Goal: Communication & Community: Connect with others

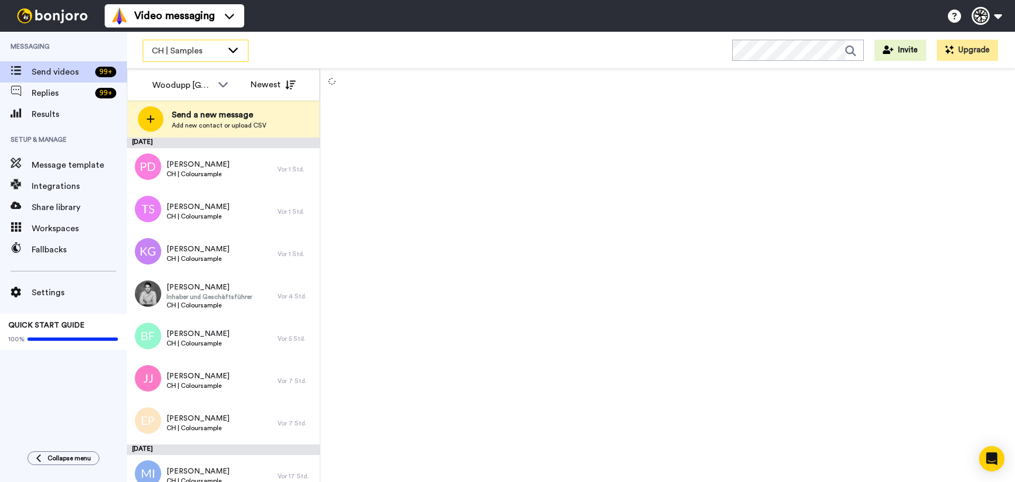
click at [191, 45] on span "CH | Samples" at bounding box center [187, 50] width 71 height 13
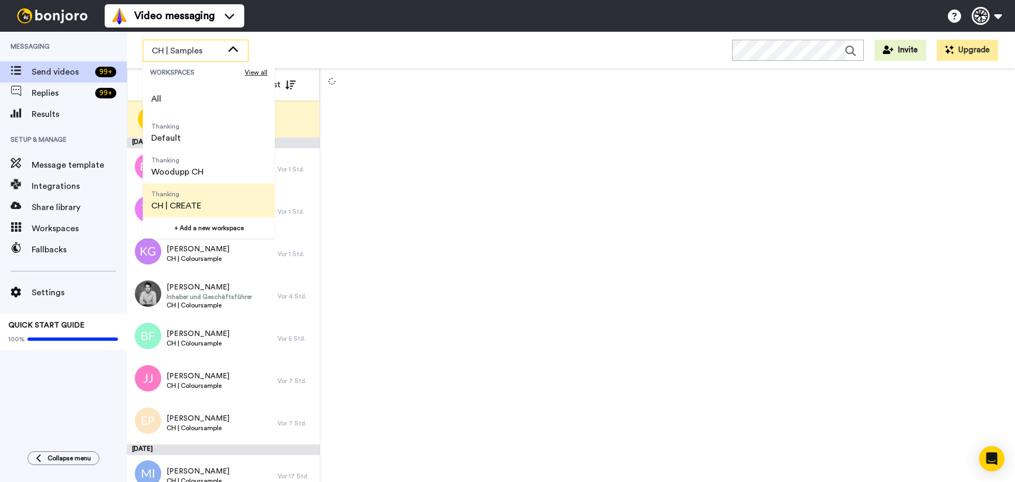
click at [200, 195] on span "Thanking" at bounding box center [176, 194] width 50 height 8
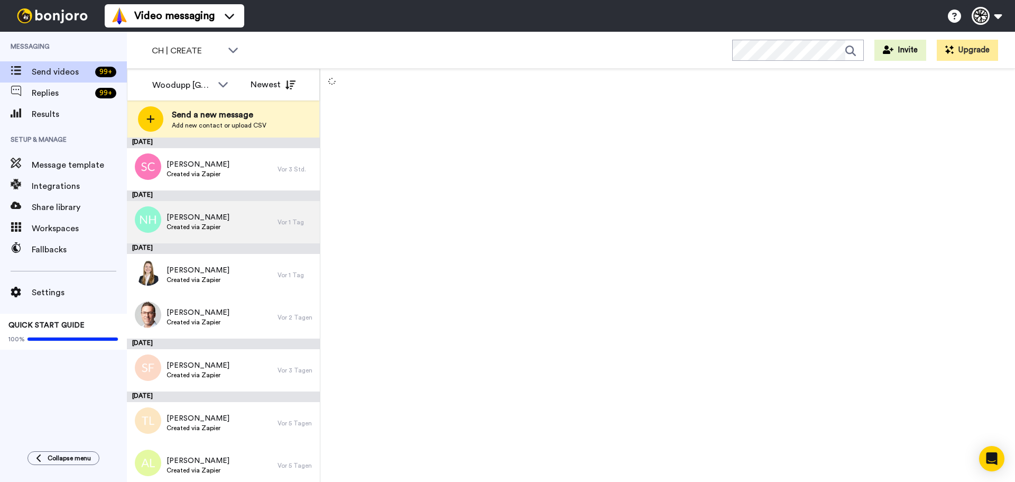
click at [200, 217] on span "Noémie Hadorn" at bounding box center [198, 217] width 63 height 11
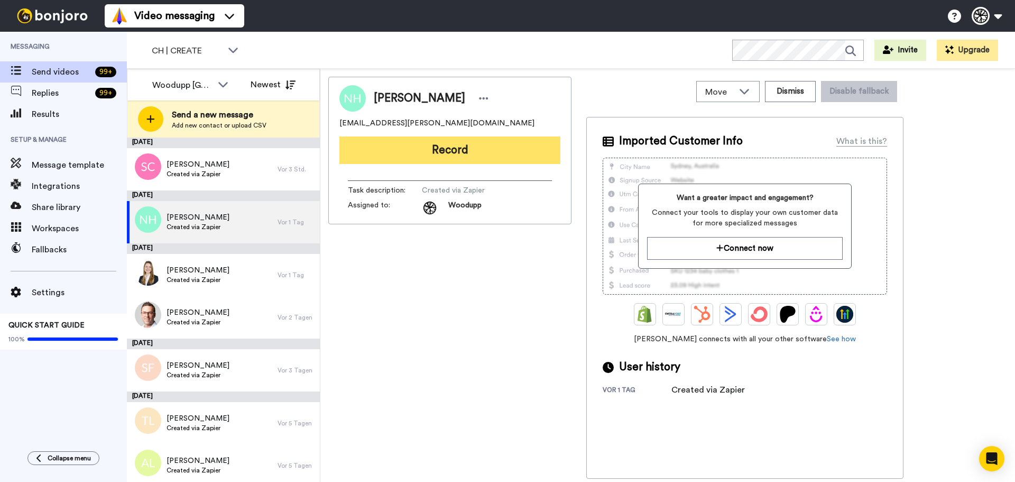
click at [490, 143] on button "Record" at bounding box center [449, 149] width 221 height 27
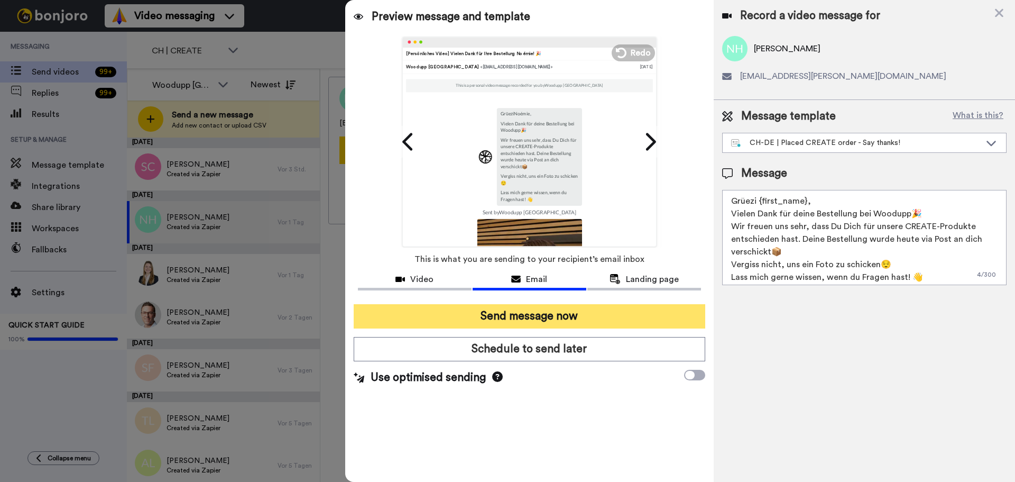
click at [521, 318] on button "Send message now" at bounding box center [530, 316] width 352 height 24
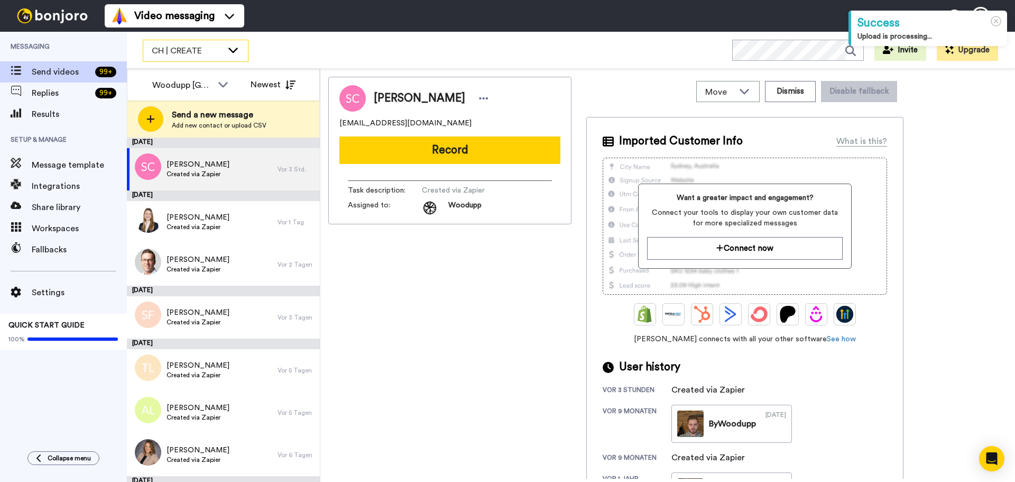
click at [204, 50] on span "CH | CREATE" at bounding box center [187, 50] width 71 height 13
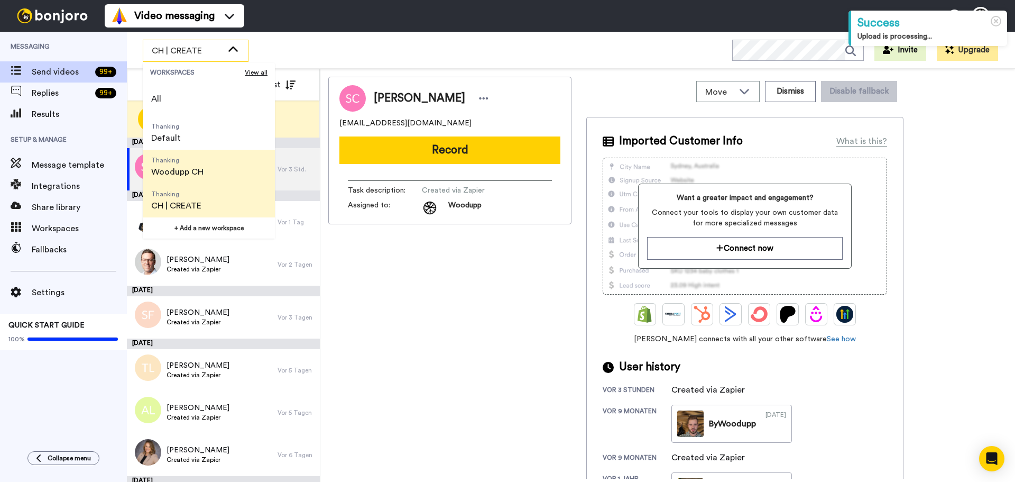
scroll to position [34, 0]
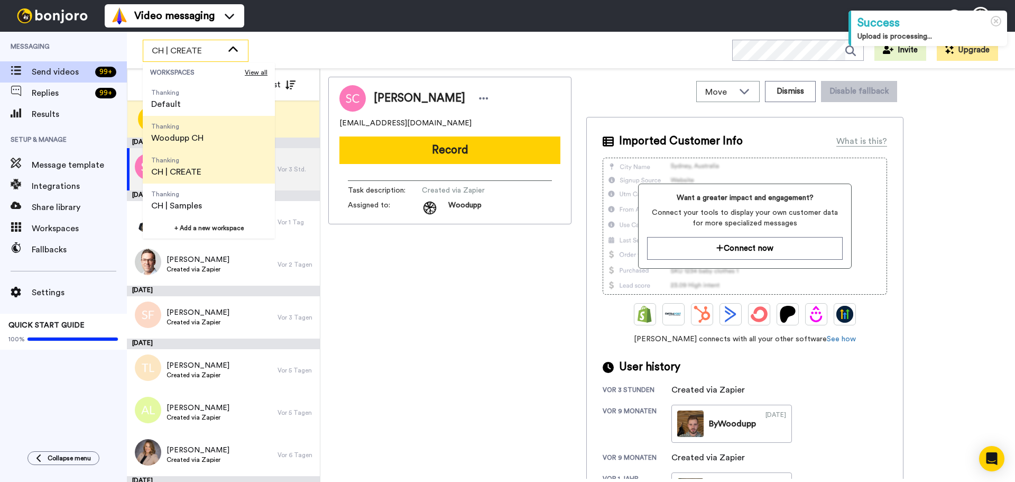
click at [198, 141] on span "Woodupp CH" at bounding box center [177, 138] width 52 height 13
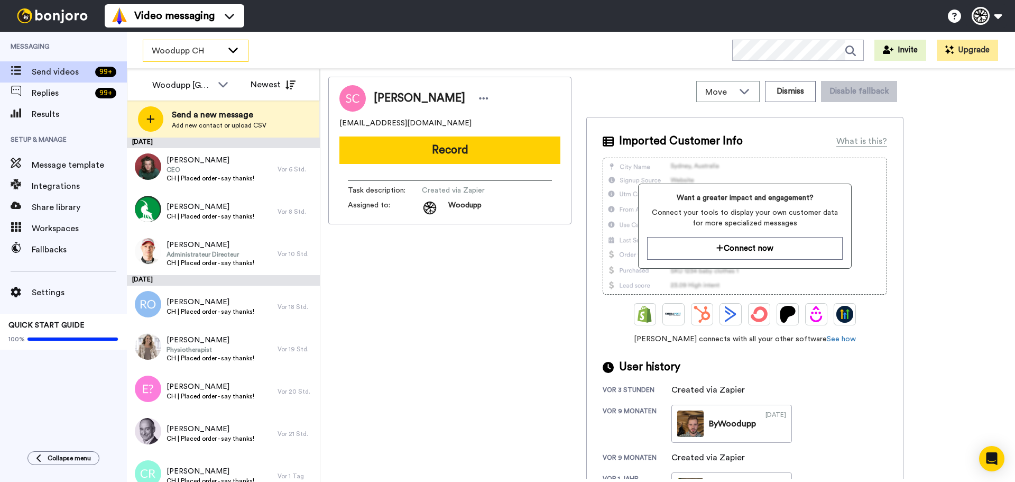
click at [159, 44] on span "Woodupp CH" at bounding box center [187, 50] width 71 height 13
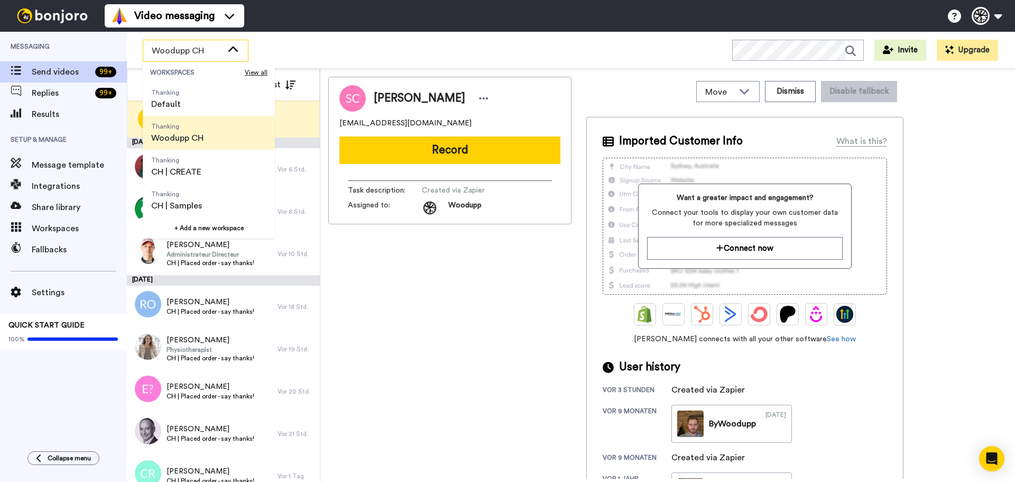
click at [191, 135] on span "Woodupp CH" at bounding box center [177, 138] width 52 height 13
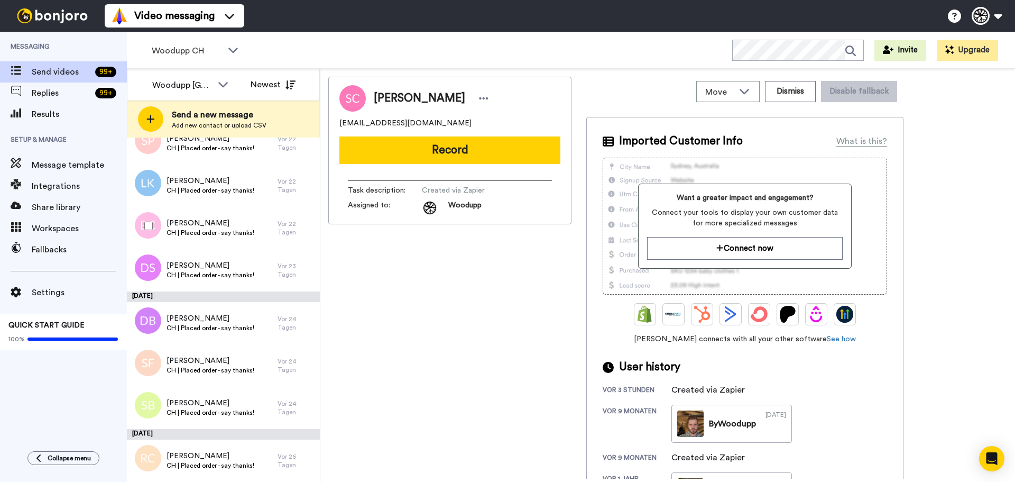
scroll to position [3075, 0]
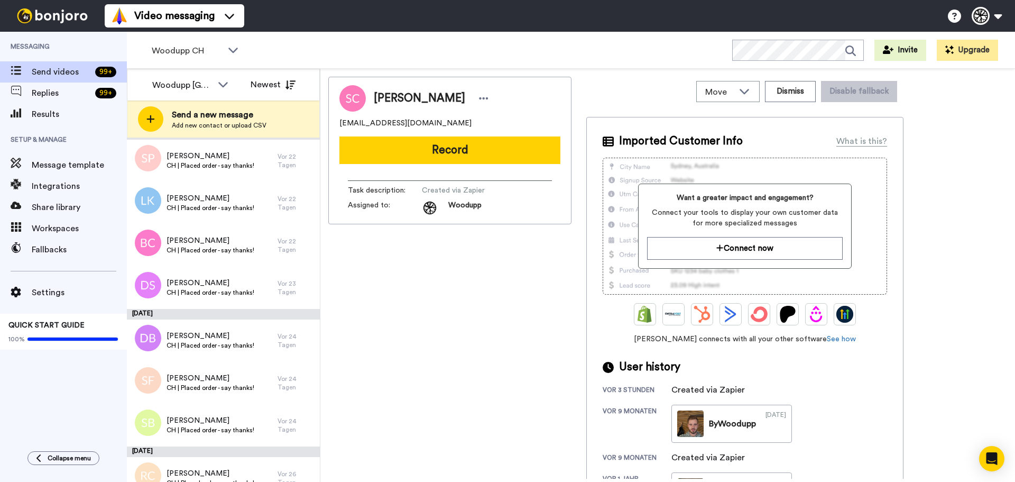
click at [420, 164] on div "Sandro Cerone cerone_sandro@hotmail.com Record Task description : Created via Z…" at bounding box center [449, 151] width 243 height 148
click at [180, 98] on div "Woodupp Switzerland All members Woodupp Switzerland WoodUpp Danmark WoodUpp Sve…" at bounding box center [223, 85] width 192 height 32
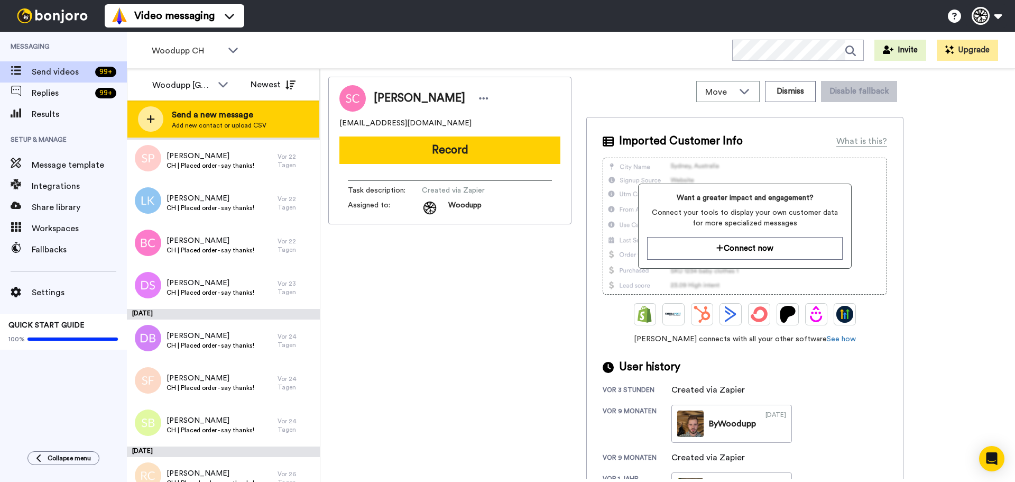
click at [181, 114] on span "Send a new message" at bounding box center [219, 114] width 95 height 13
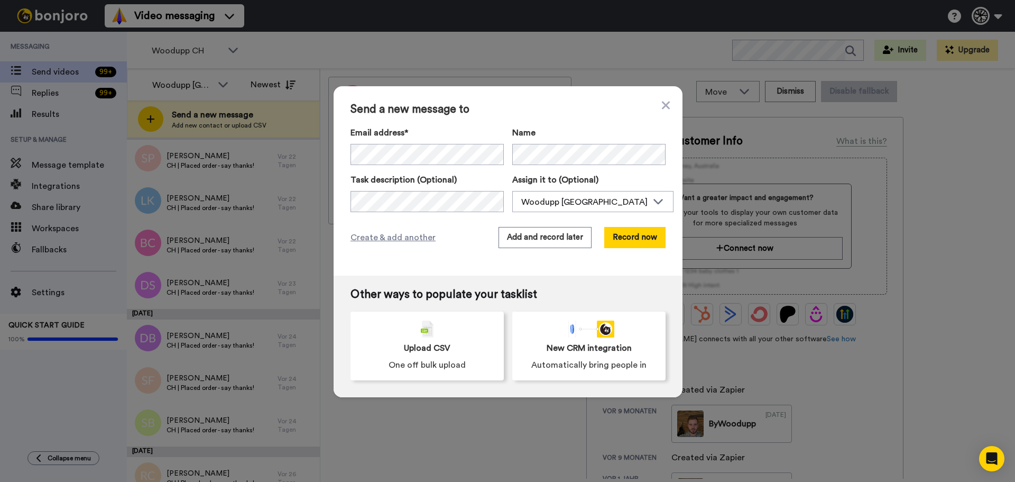
click at [398, 165] on div "Email address* Niels Mullink <Niels_mullink@hotmail.com> Patrick Di Naccio <pat…" at bounding box center [508, 169] width 315 height 86
click at [637, 234] on button "Record now" at bounding box center [634, 237] width 61 height 21
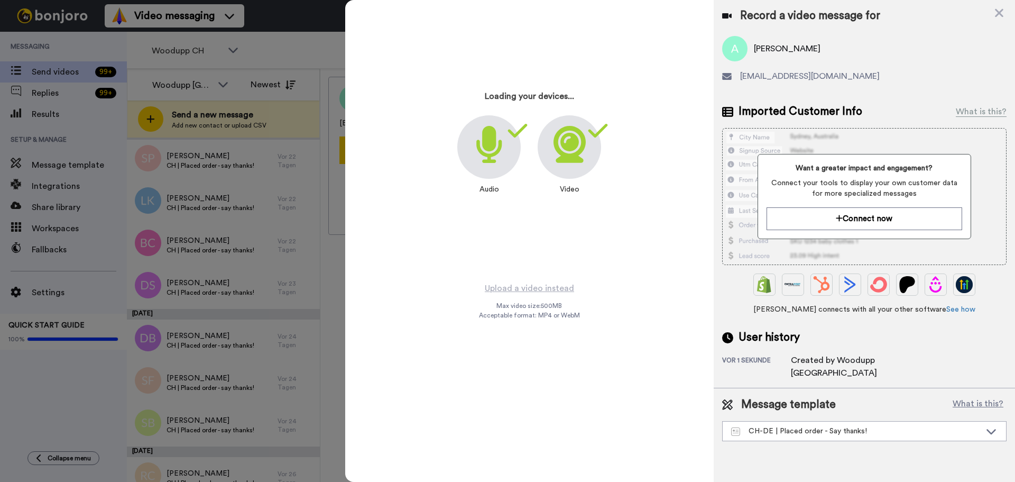
scroll to position [3118, 0]
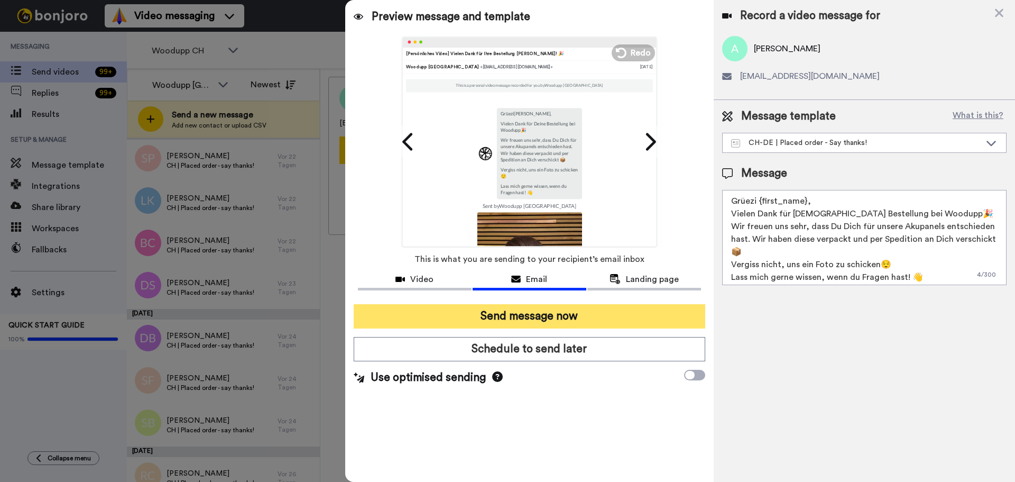
click at [603, 310] on button "Send message now" at bounding box center [530, 316] width 352 height 24
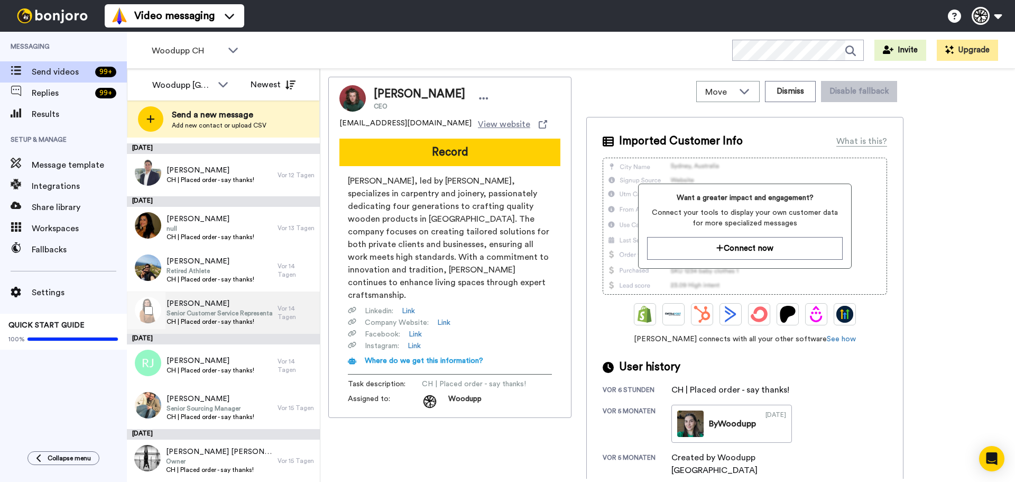
scroll to position [775, 0]
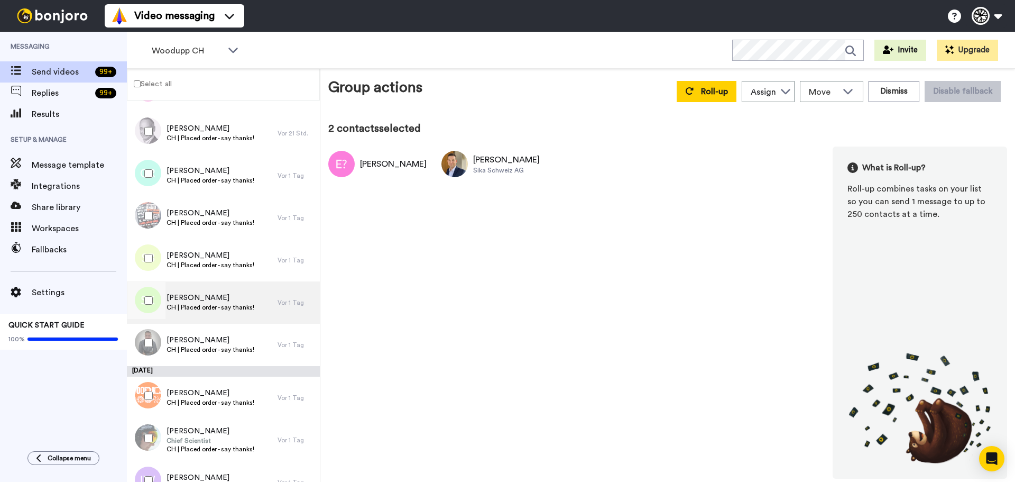
scroll to position [12, 0]
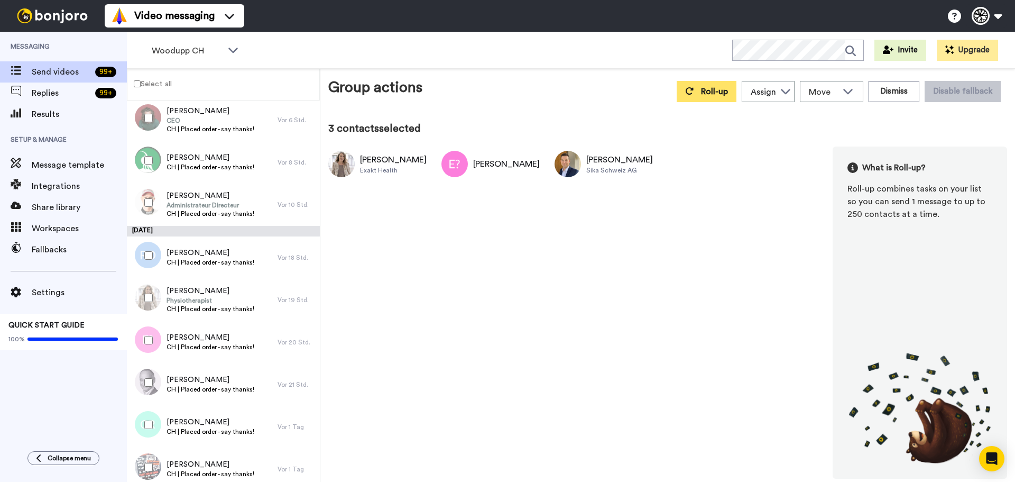
click at [690, 86] on button "Roll-up" at bounding box center [707, 91] width 60 height 21
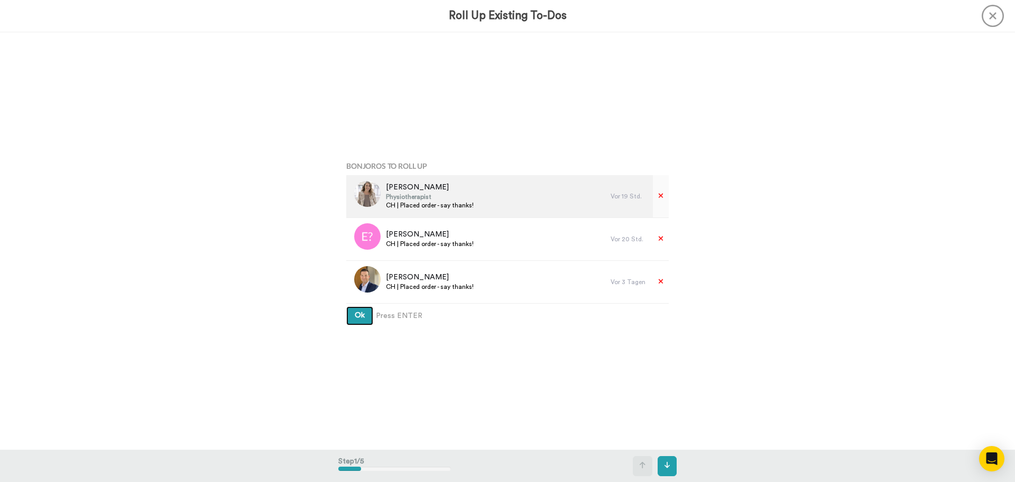
click at [346, 306] on button "Ok" at bounding box center [359, 315] width 27 height 19
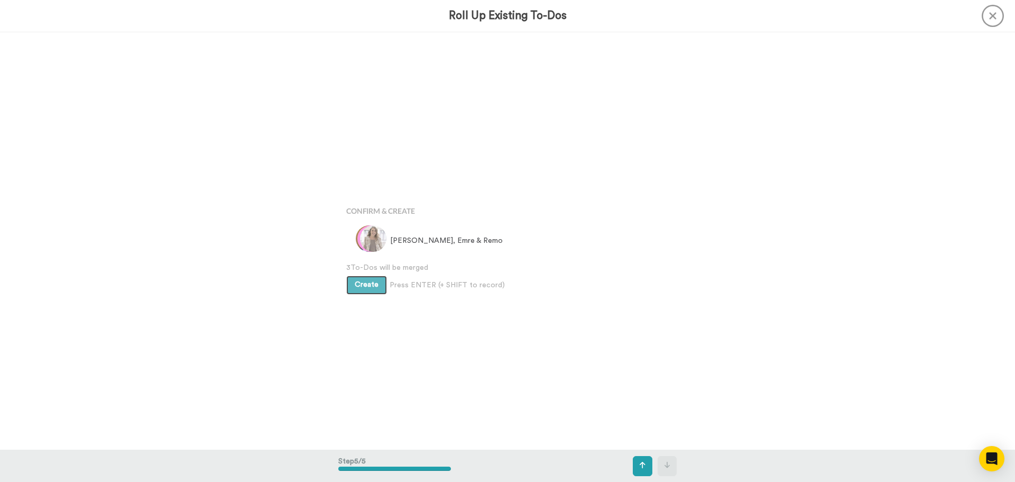
scroll to position [1670, 0]
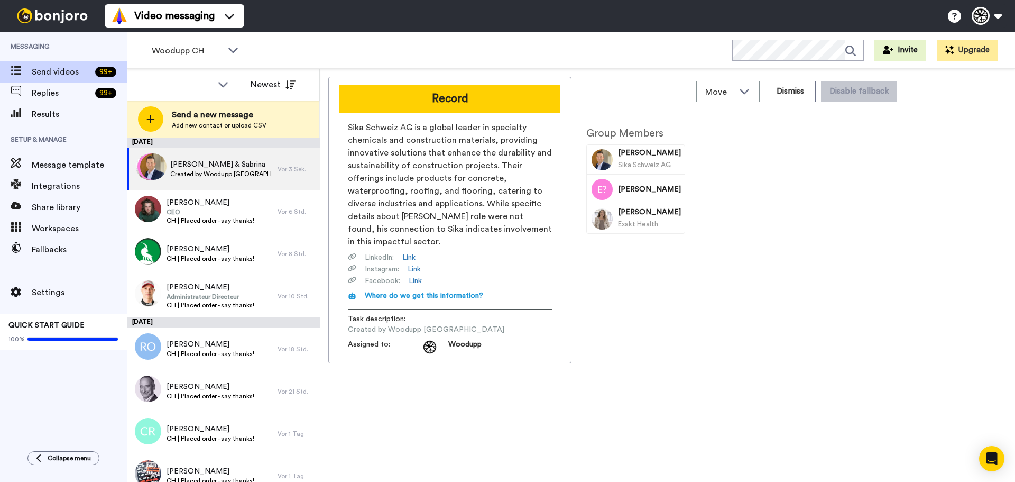
click at [471, 76] on div "Move WORKSPACES View all Thanking Default Thanking Woodupp CH Thanking CH | CRE…" at bounding box center [667, 275] width 695 height 413
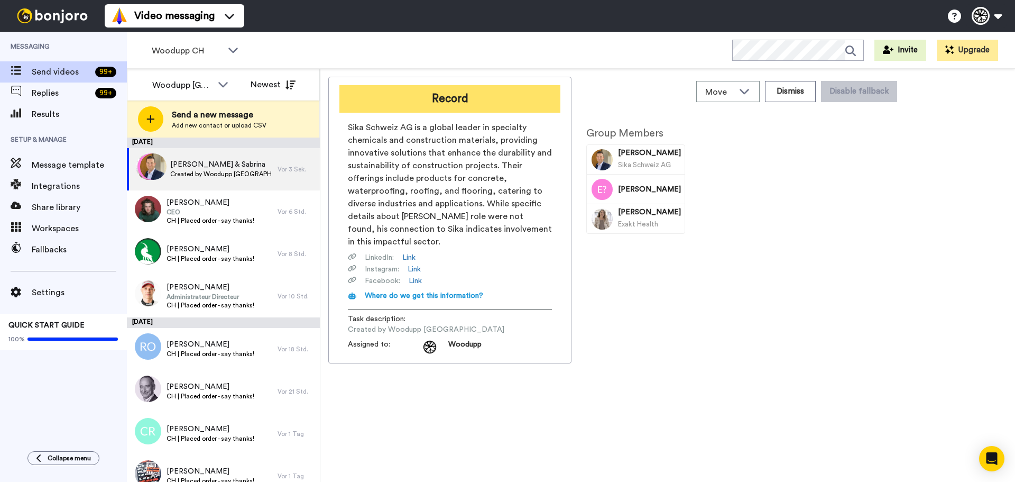
click at [464, 94] on button "Record" at bounding box center [449, 98] width 221 height 27
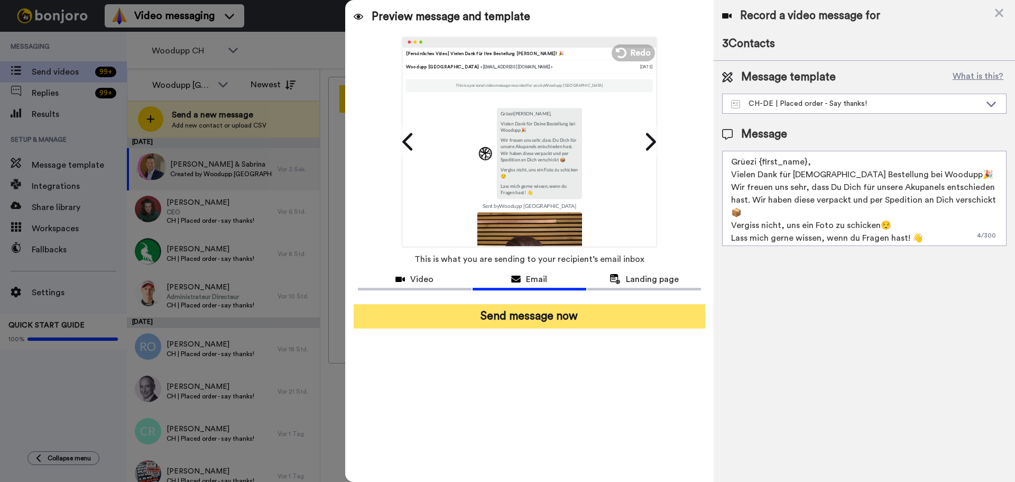
click at [551, 318] on button "Send message now" at bounding box center [530, 316] width 352 height 24
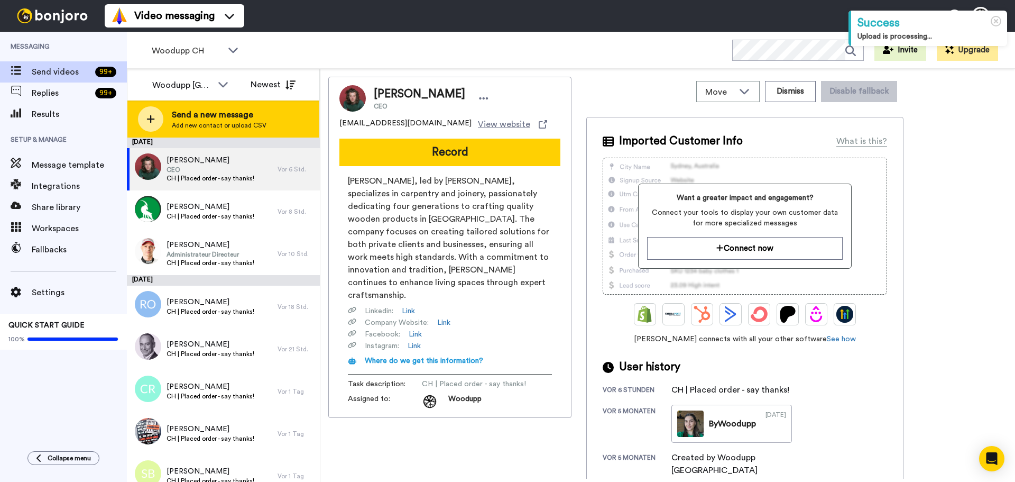
click at [222, 120] on span "Send a new message" at bounding box center [219, 114] width 95 height 13
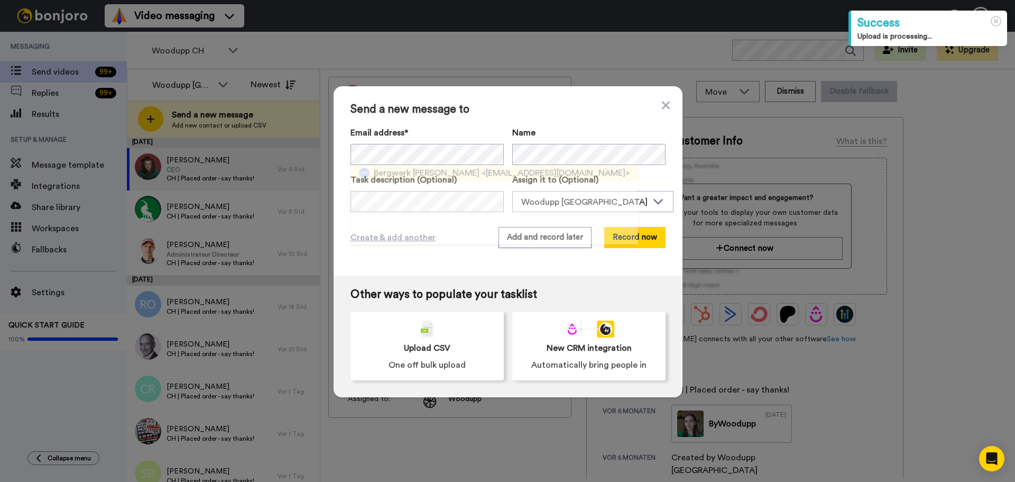
click at [482, 170] on span "<[EMAIL_ADDRESS][DOMAIN_NAME]>" at bounding box center [556, 173] width 148 height 13
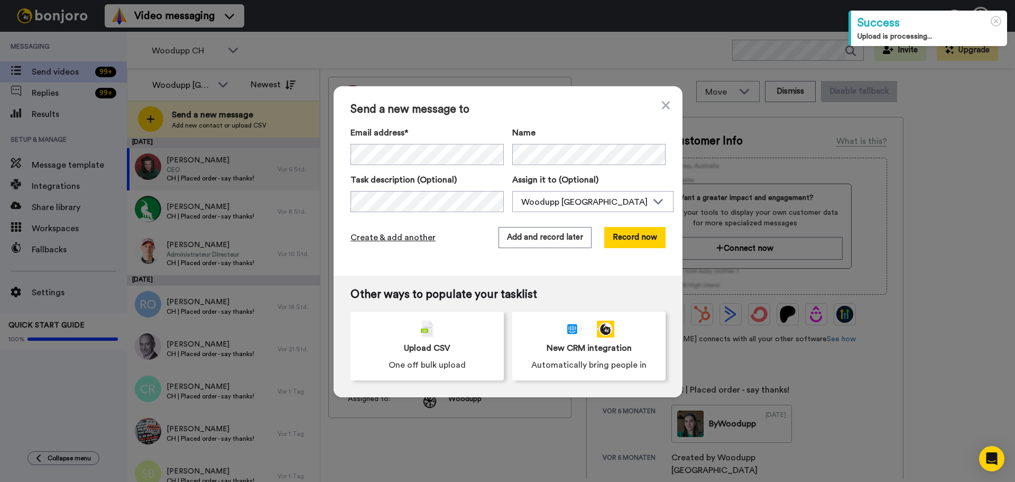
click at [403, 238] on span "Create & add another" at bounding box center [393, 237] width 85 height 13
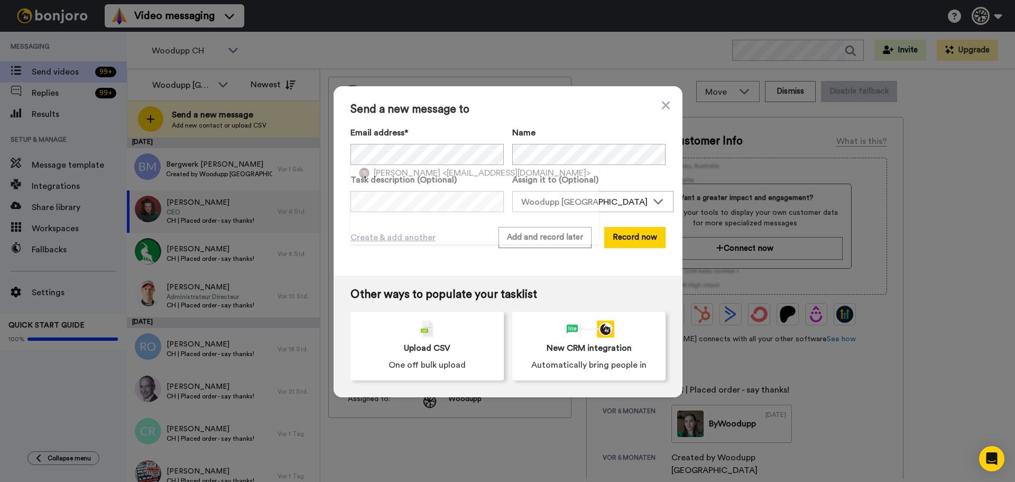
click at [443, 175] on span "<oliettlin@gmail.com>" at bounding box center [517, 173] width 148 height 13
click at [409, 240] on span "Create & add another" at bounding box center [393, 237] width 85 height 13
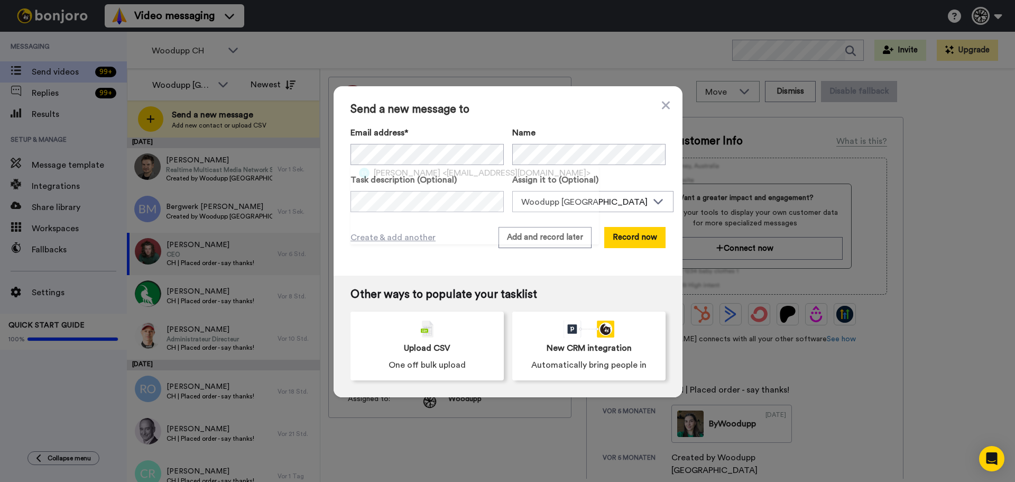
click at [408, 174] on span "[PERSON_NAME]" at bounding box center [407, 173] width 67 height 13
click at [545, 243] on button "Add and record later" at bounding box center [545, 237] width 93 height 21
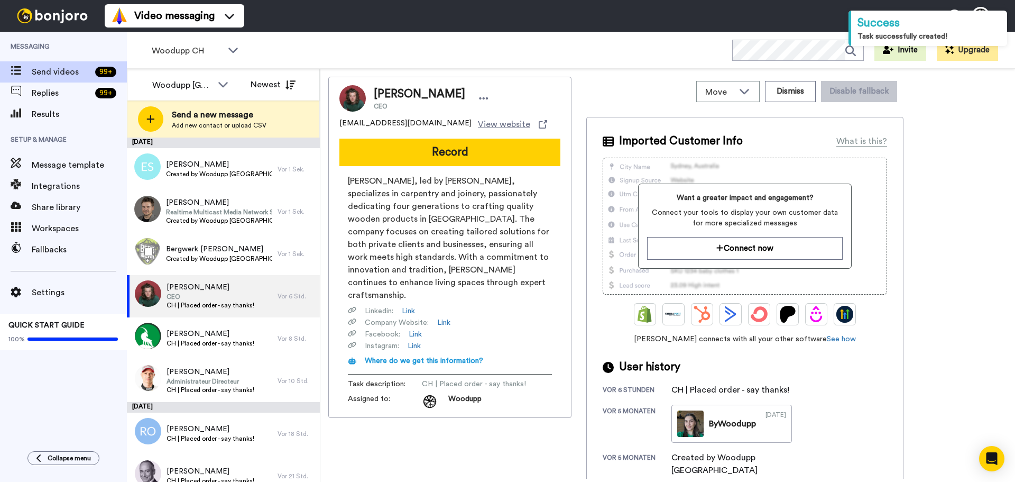
click at [158, 248] on div at bounding box center [146, 251] width 38 height 37
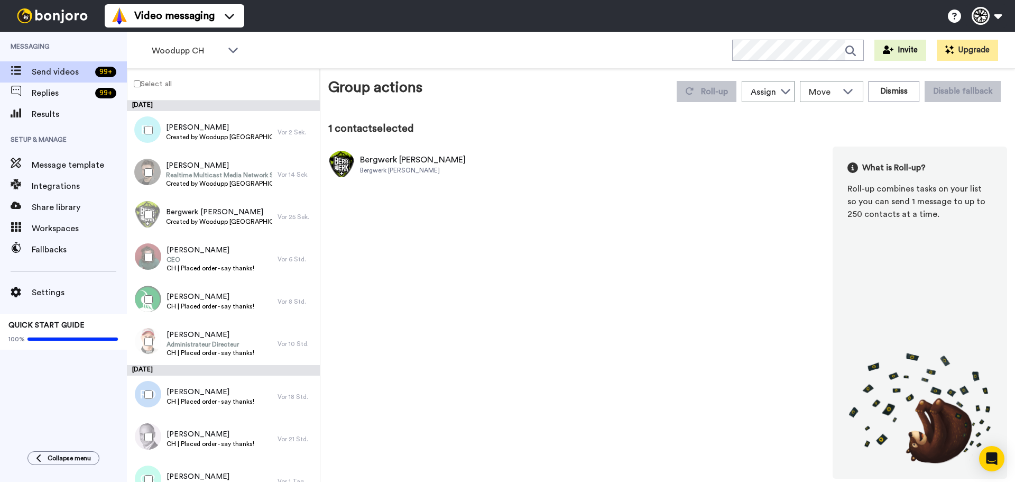
click at [151, 140] on div at bounding box center [146, 130] width 38 height 37
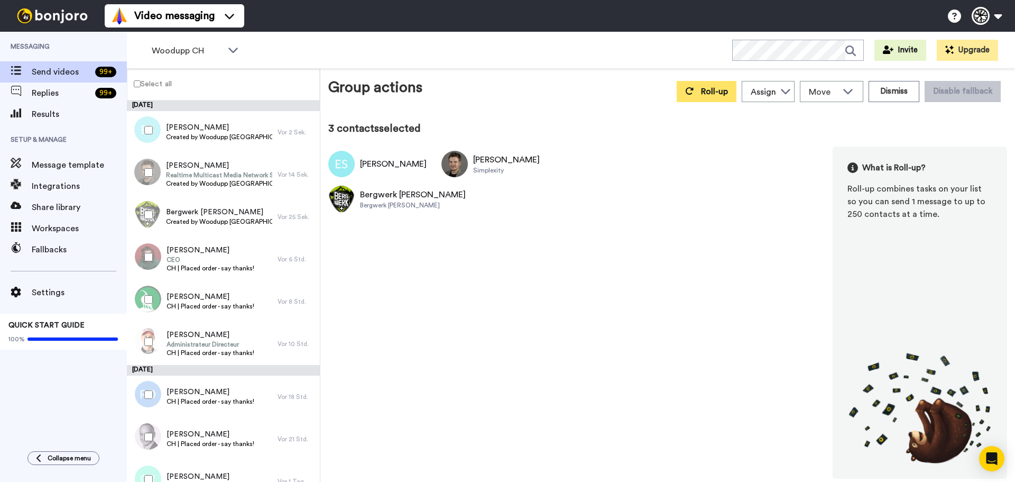
click at [712, 97] on button "Roll-up" at bounding box center [707, 91] width 60 height 21
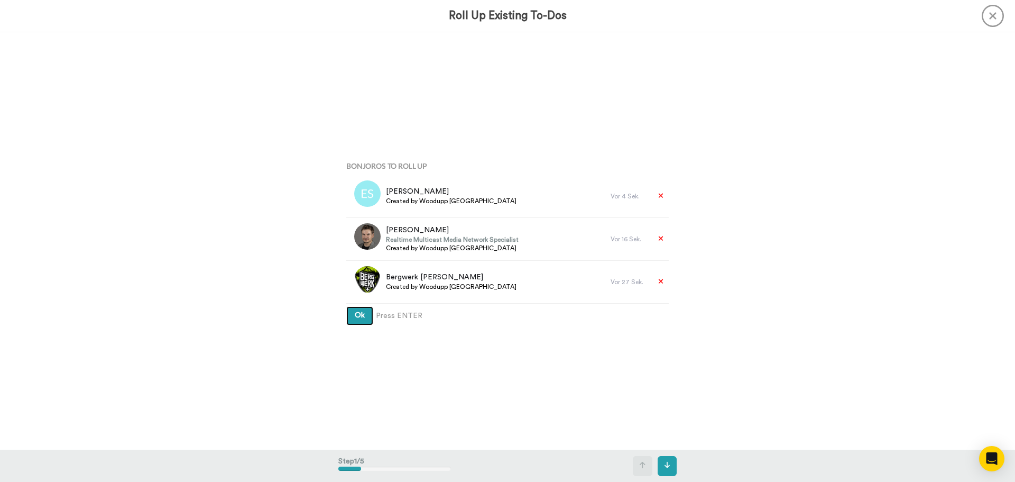
click at [346, 306] on button "Ok" at bounding box center [359, 315] width 27 height 19
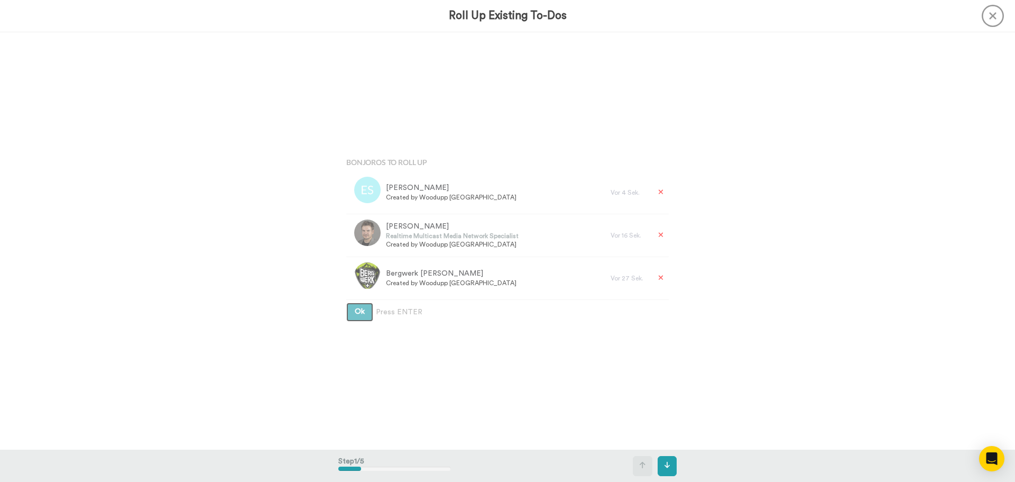
click at [346, 302] on button "Ok" at bounding box center [359, 311] width 27 height 19
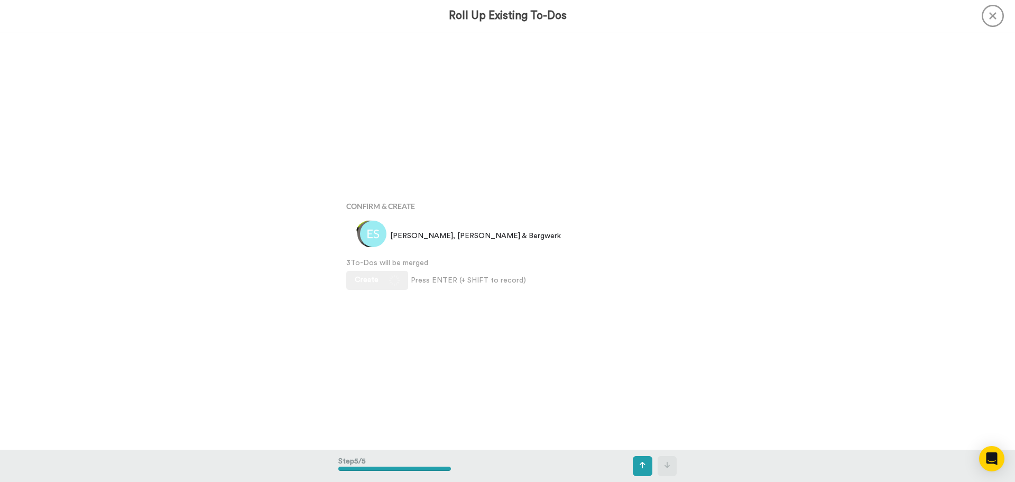
scroll to position [1670, 0]
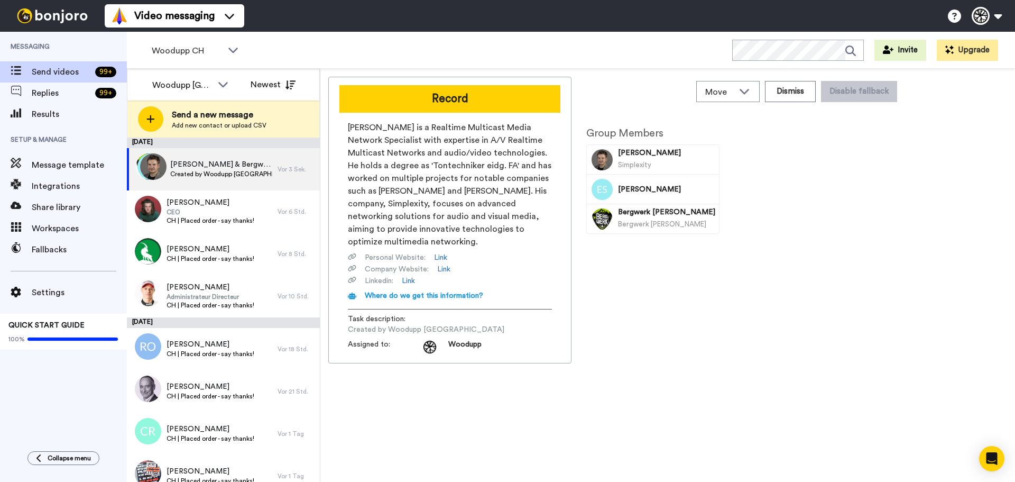
click at [425, 106] on button "Record" at bounding box center [449, 98] width 221 height 27
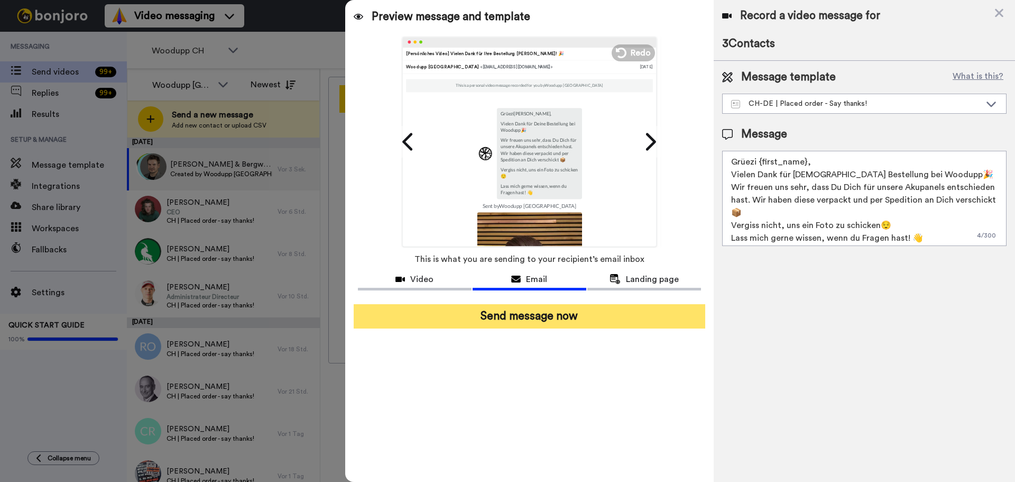
drag, startPoint x: 557, startPoint y: 314, endPoint x: 557, endPoint y: 326, distance: 11.6
click at [557, 314] on button "Send message now" at bounding box center [530, 316] width 352 height 24
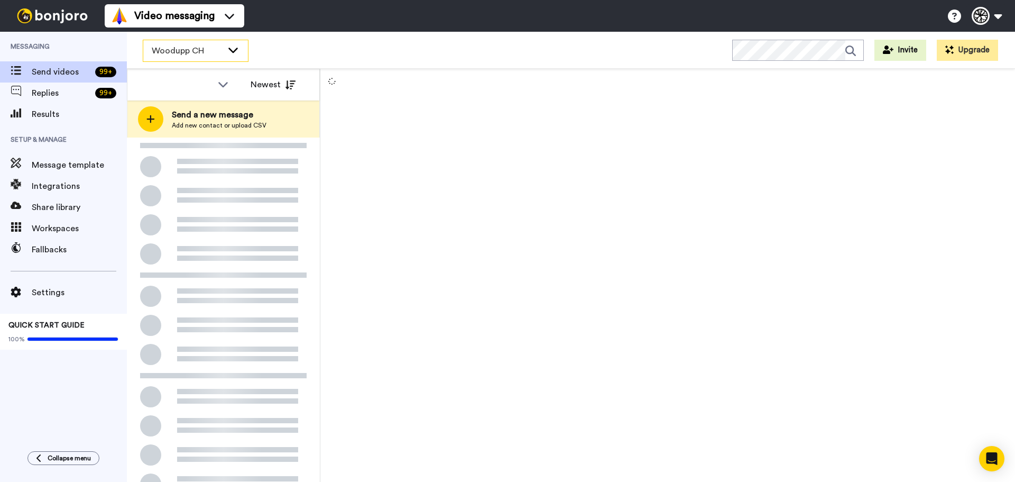
click at [185, 50] on span "Woodupp CH" at bounding box center [187, 50] width 71 height 13
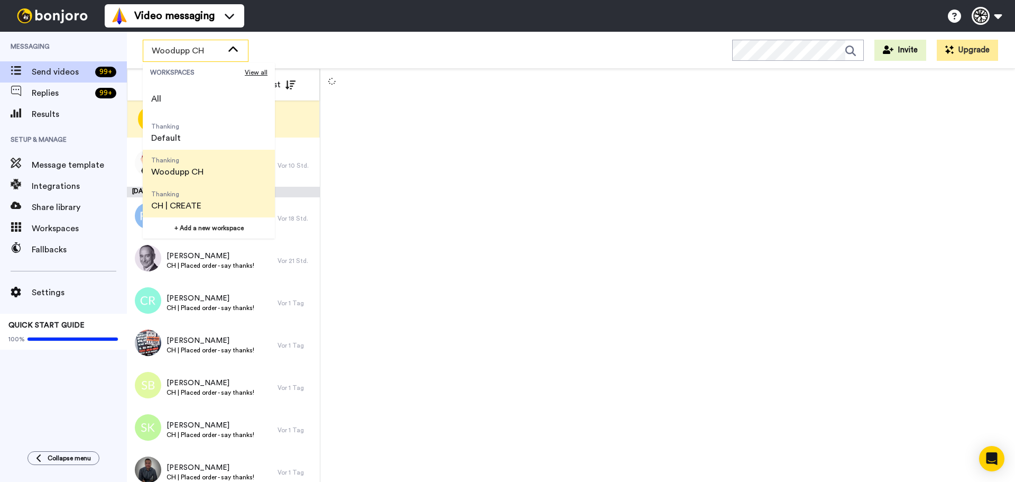
scroll to position [34, 0]
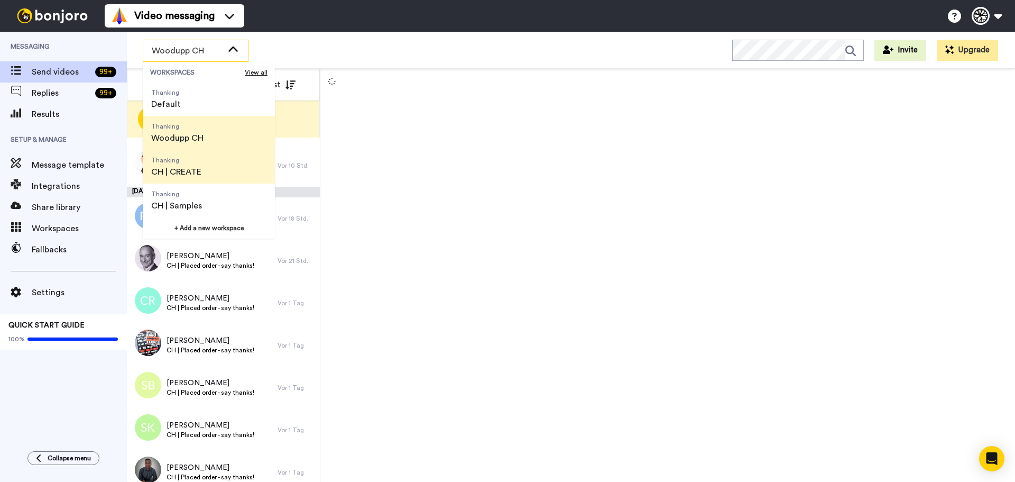
click at [174, 196] on span "Thanking" at bounding box center [176, 194] width 51 height 8
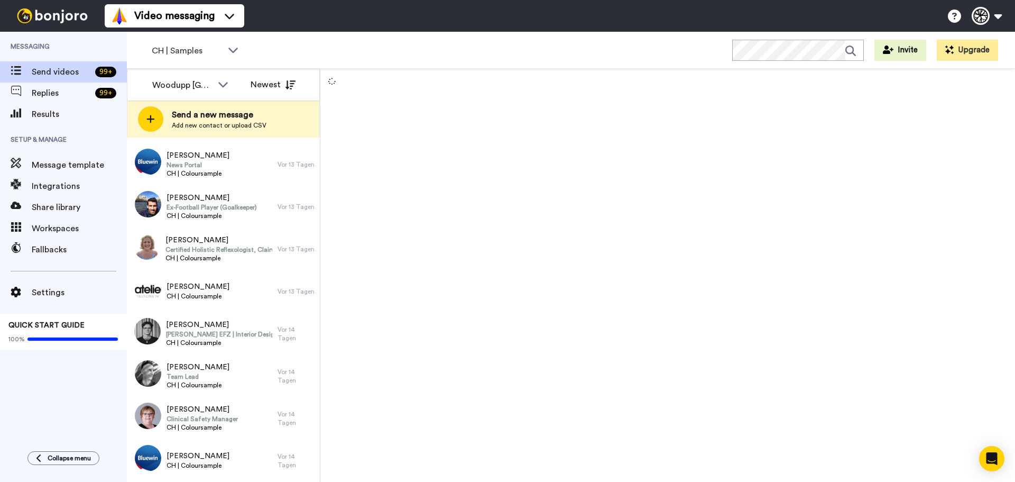
scroll to position [1230, 0]
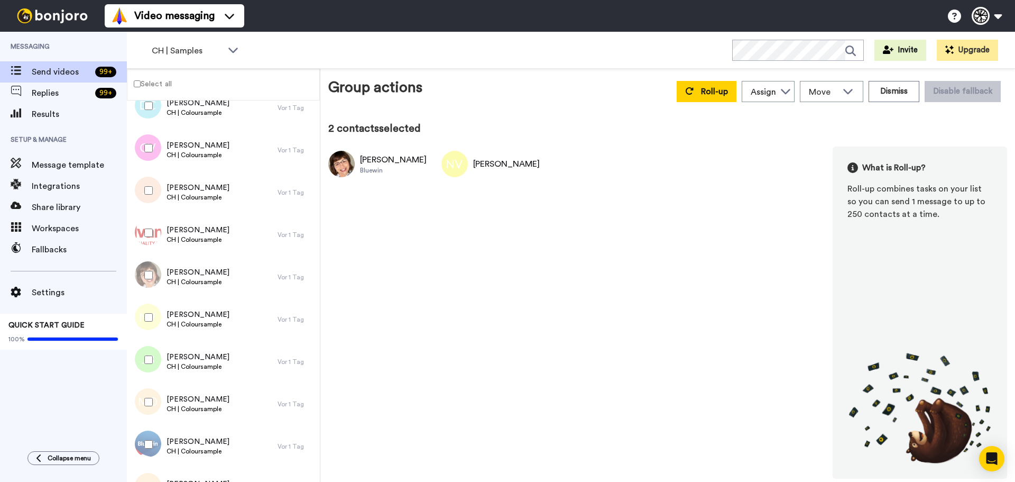
click at [152, 353] on div at bounding box center [146, 359] width 38 height 37
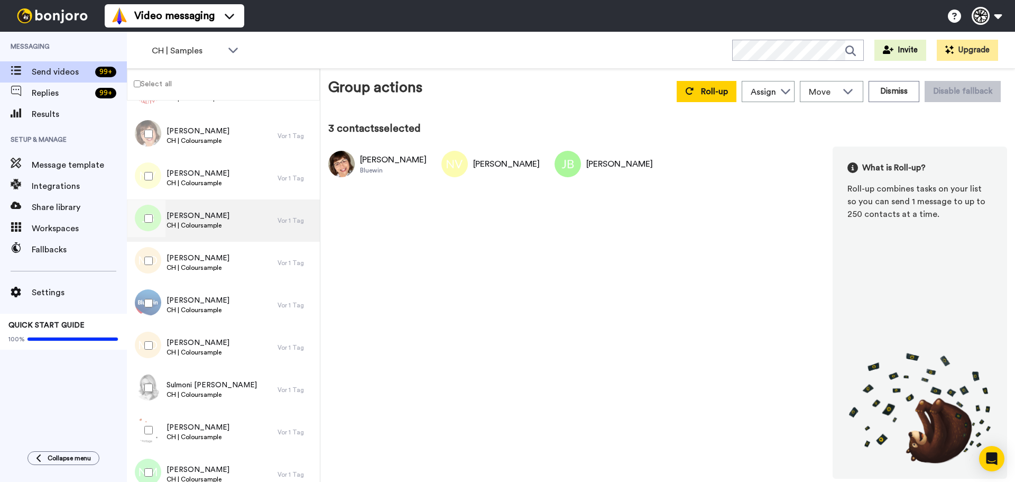
scroll to position [1846, 0]
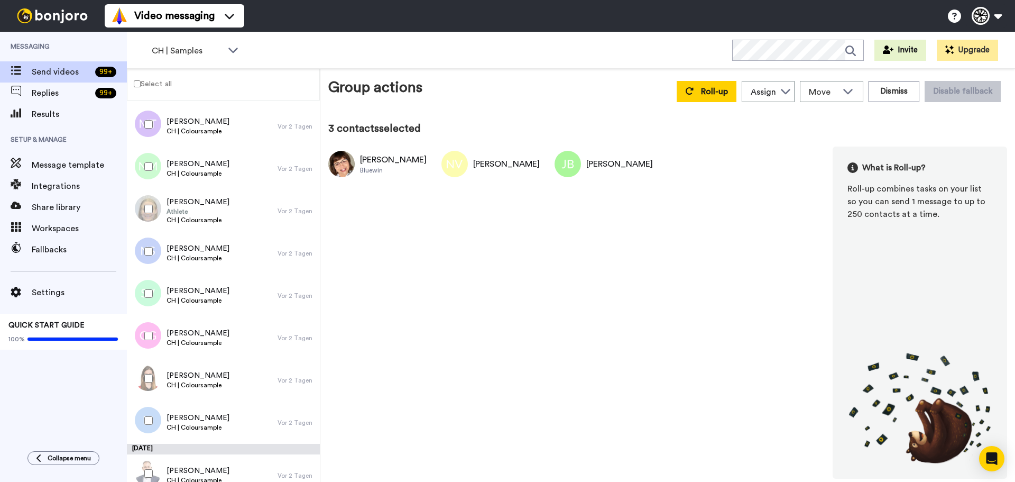
click at [148, 289] on div at bounding box center [146, 293] width 38 height 37
click at [144, 371] on div at bounding box center [146, 378] width 38 height 37
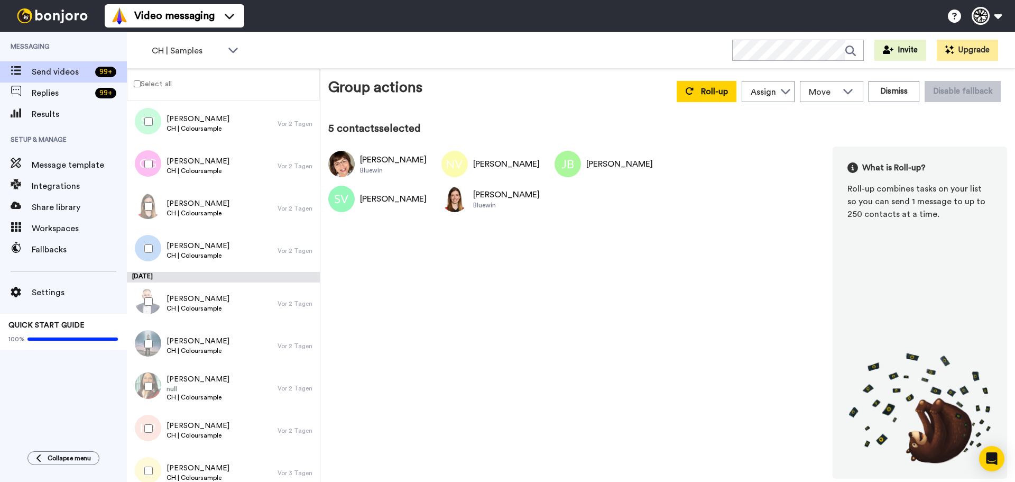
scroll to position [2022, 0]
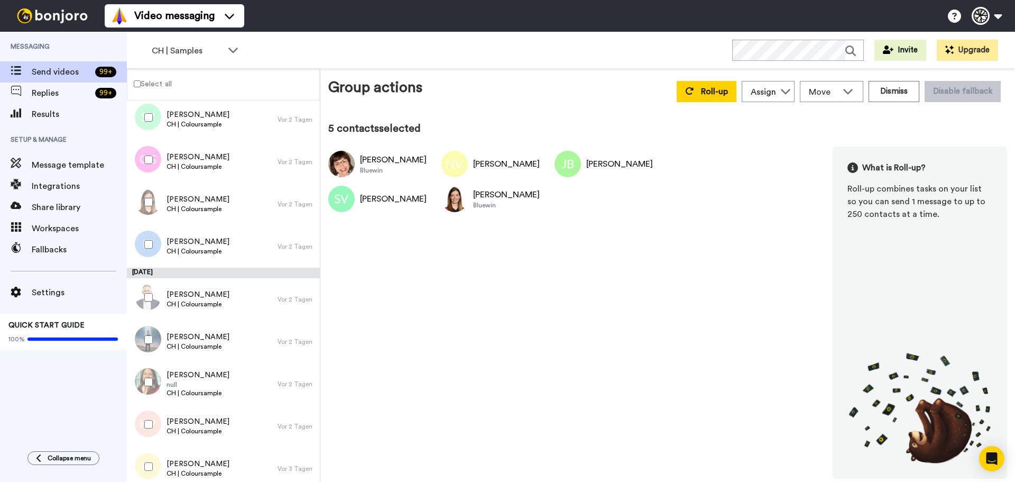
click at [148, 309] on div at bounding box center [146, 297] width 38 height 37
click at [157, 383] on div at bounding box center [146, 381] width 38 height 37
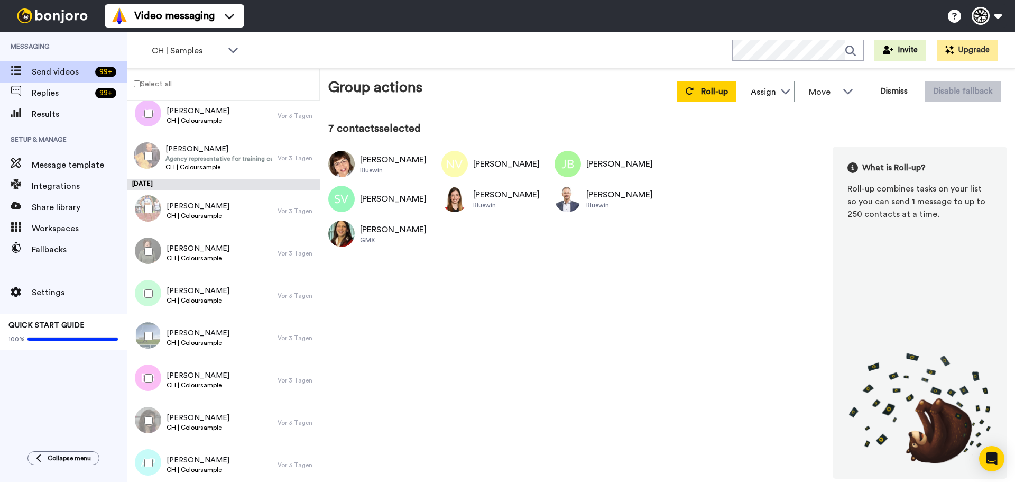
scroll to position [1973, 0]
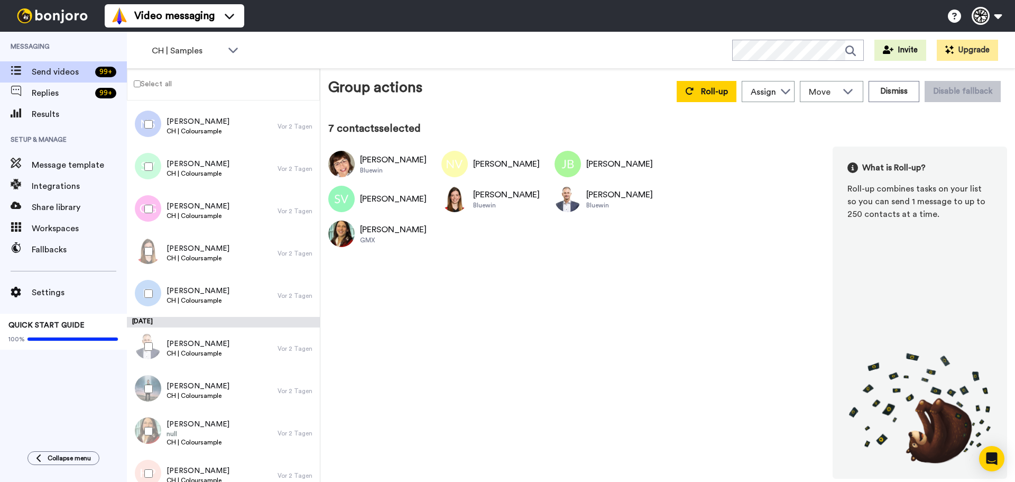
click at [143, 289] on div at bounding box center [146, 293] width 38 height 37
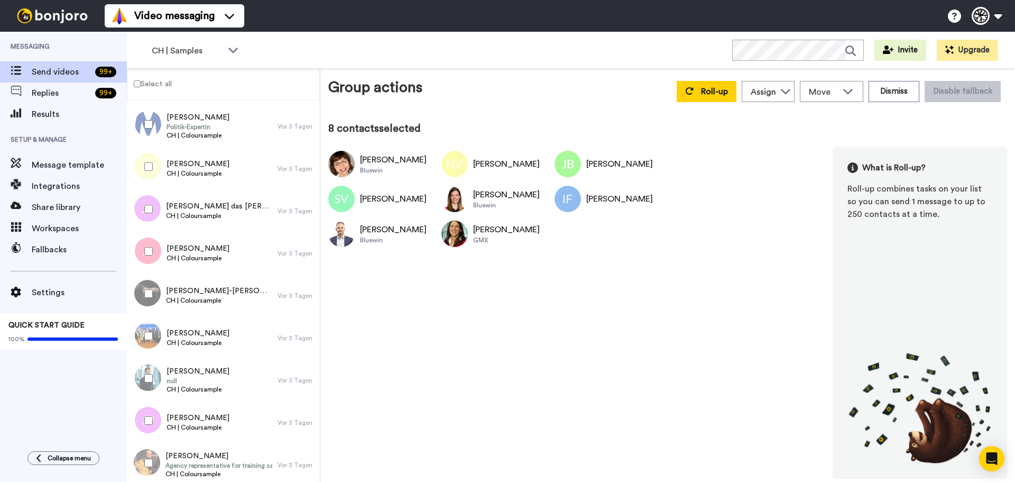
click at [144, 289] on div at bounding box center [146, 293] width 38 height 37
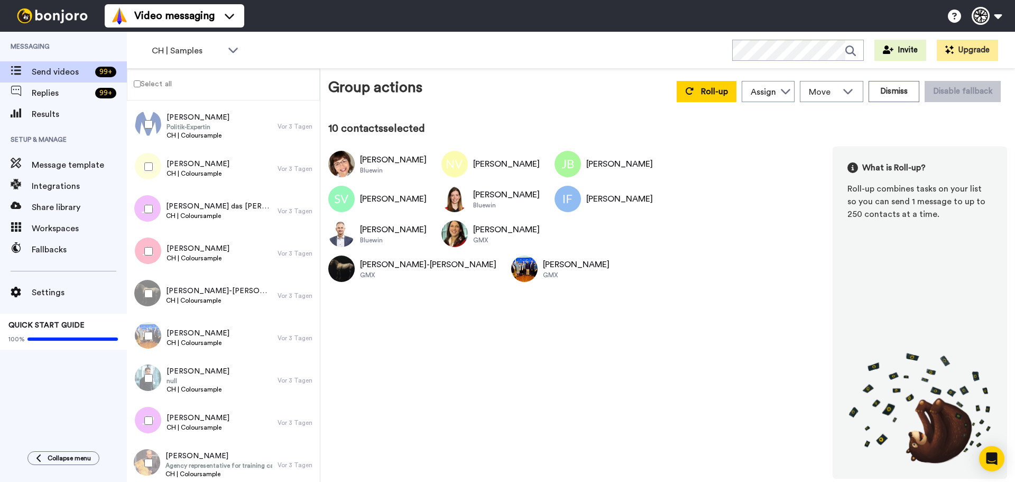
click at [151, 410] on div at bounding box center [146, 420] width 38 height 37
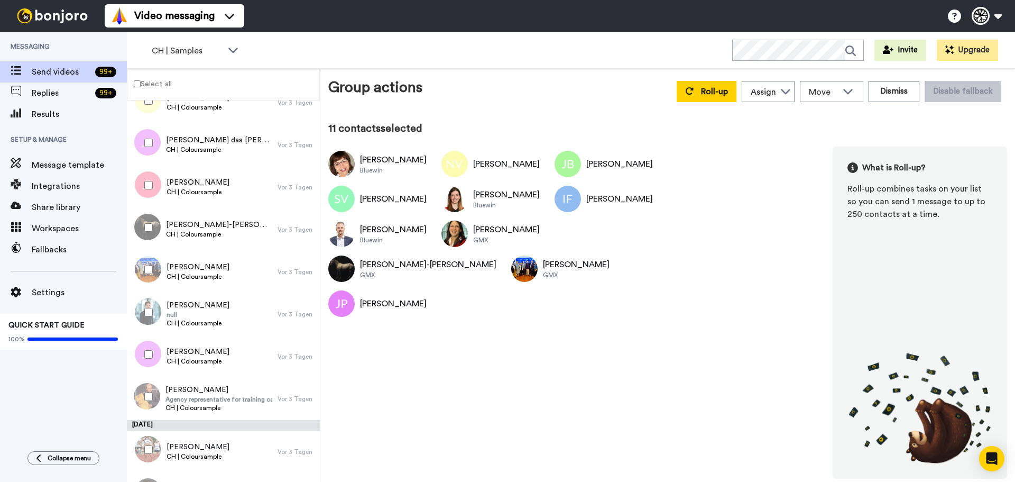
scroll to position [2477, 0]
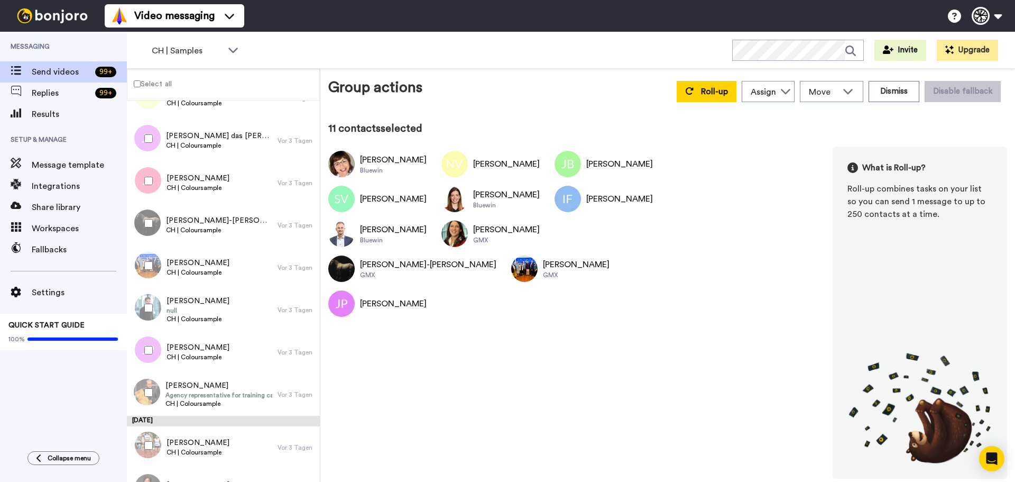
click at [152, 398] on div at bounding box center [146, 392] width 38 height 37
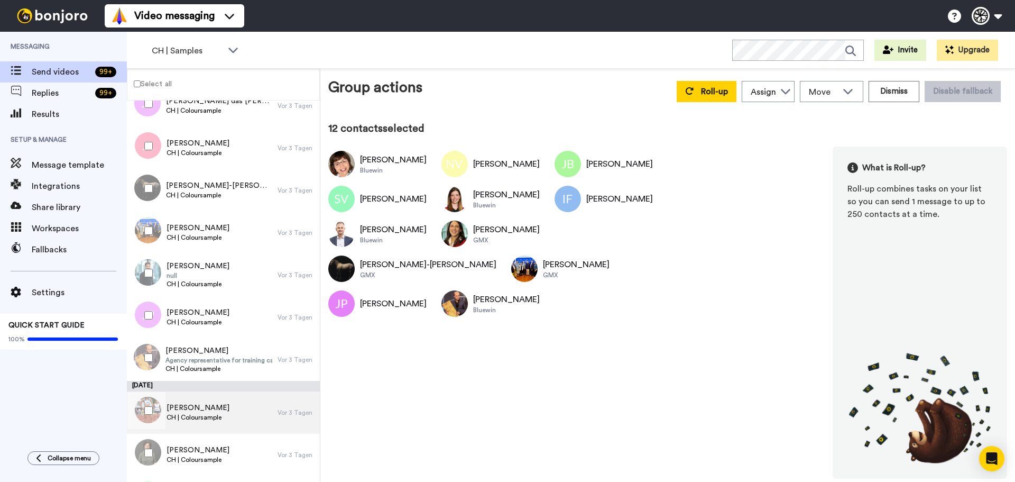
scroll to position [2547, 0]
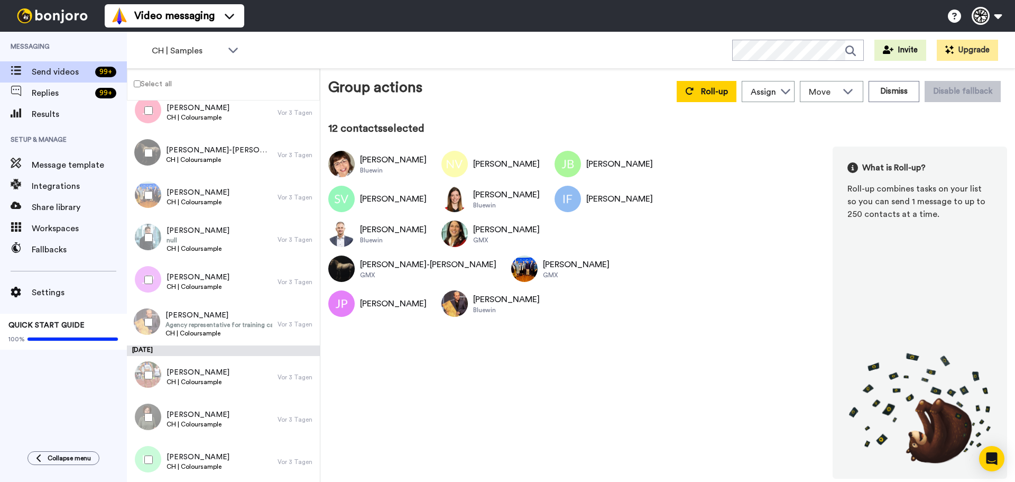
click at [149, 385] on div at bounding box center [146, 374] width 38 height 37
click at [140, 431] on div at bounding box center [146, 417] width 38 height 37
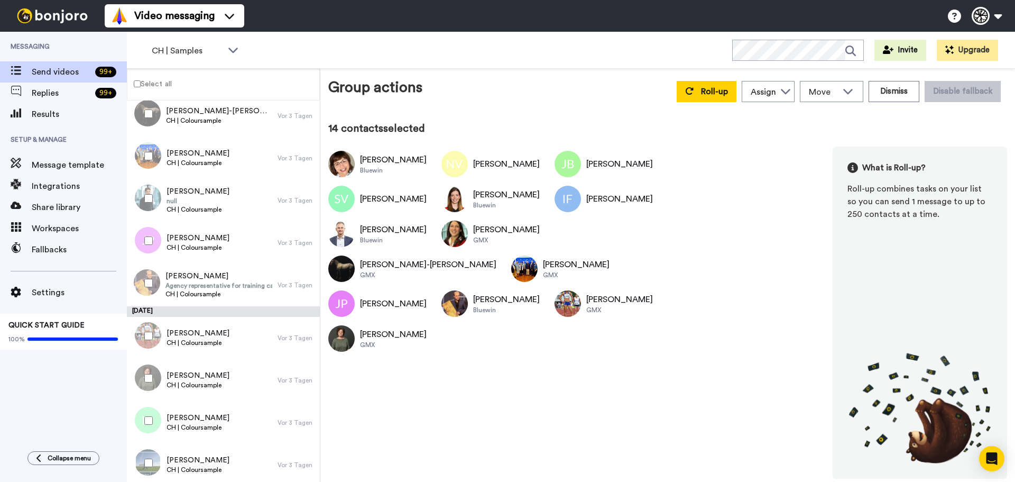
scroll to position [2618, 0]
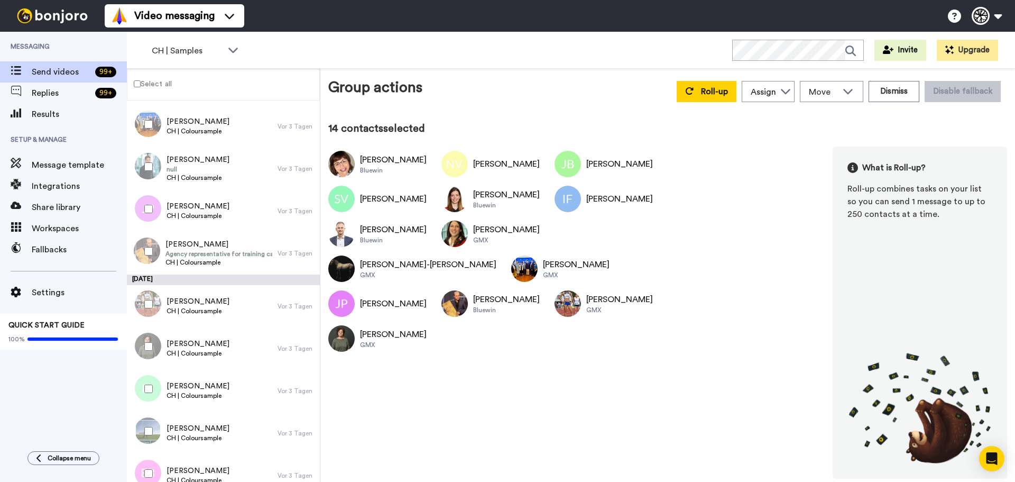
click at [146, 438] on div at bounding box center [146, 430] width 38 height 37
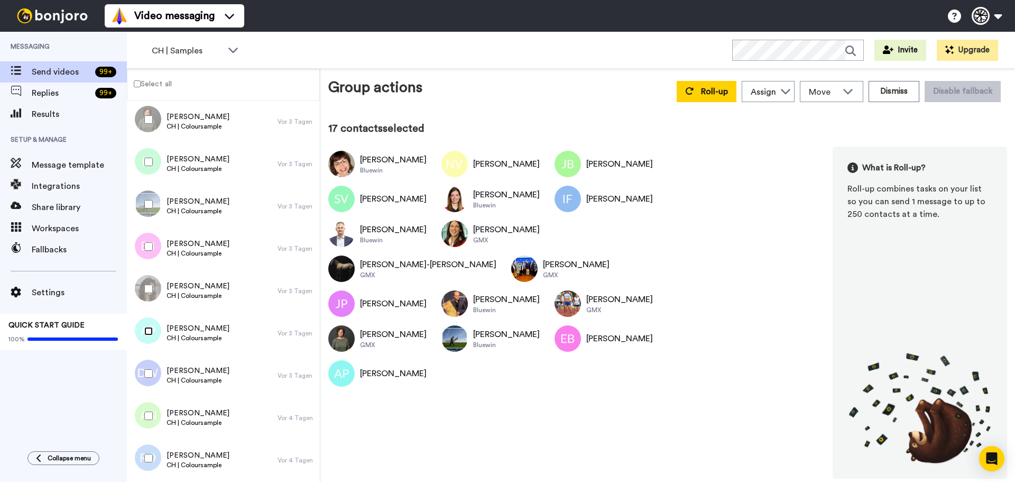
scroll to position [2847, 0]
click at [149, 362] on div at bounding box center [146, 371] width 38 height 37
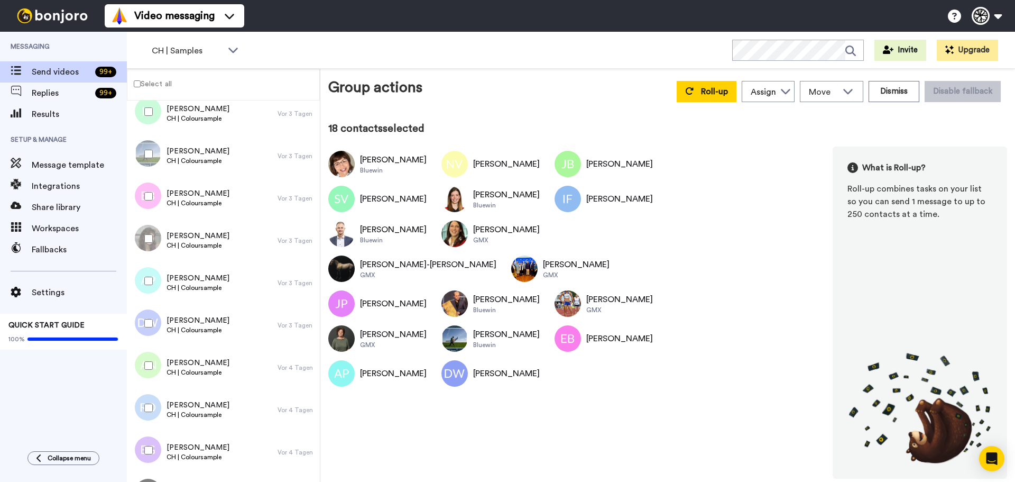
scroll to position [2917, 0]
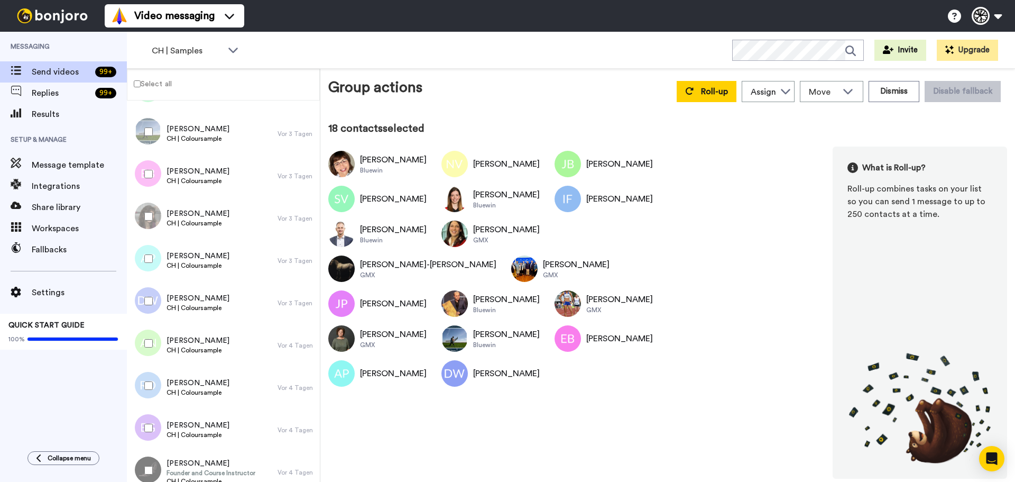
click at [146, 379] on div at bounding box center [146, 385] width 38 height 37
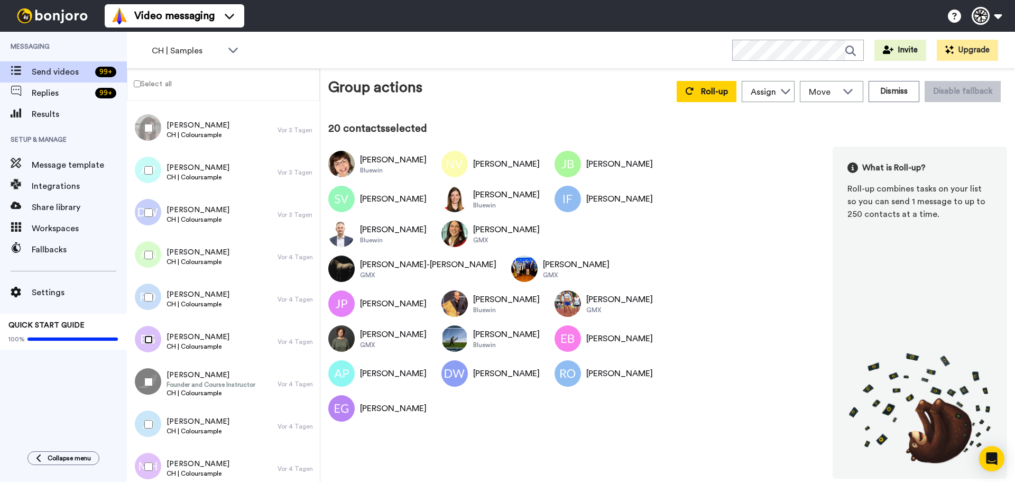
scroll to position [3041, 0]
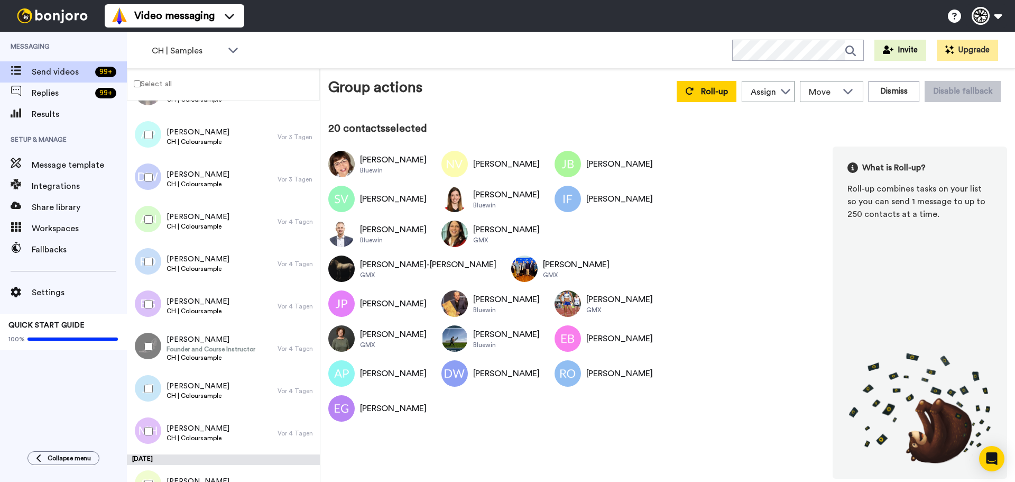
click at [148, 351] on div at bounding box center [146, 346] width 38 height 37
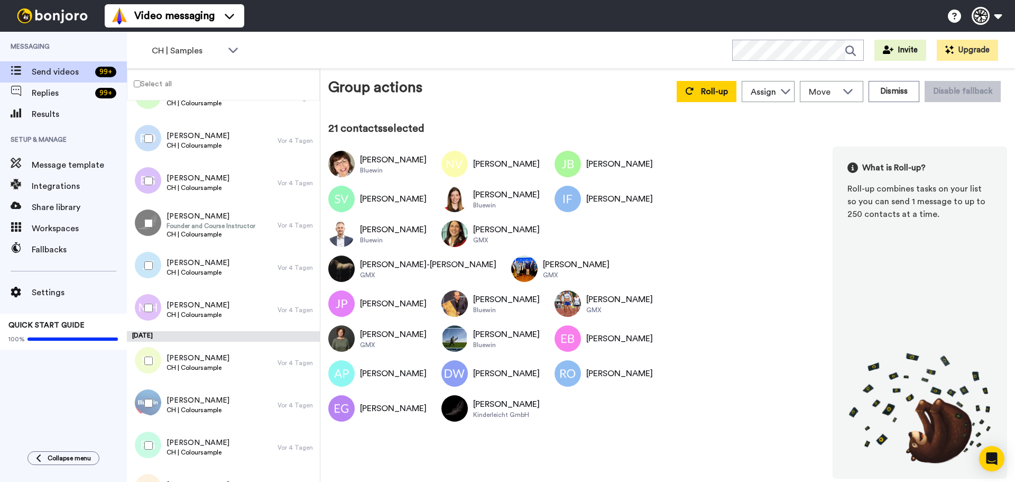
scroll to position [566, 0]
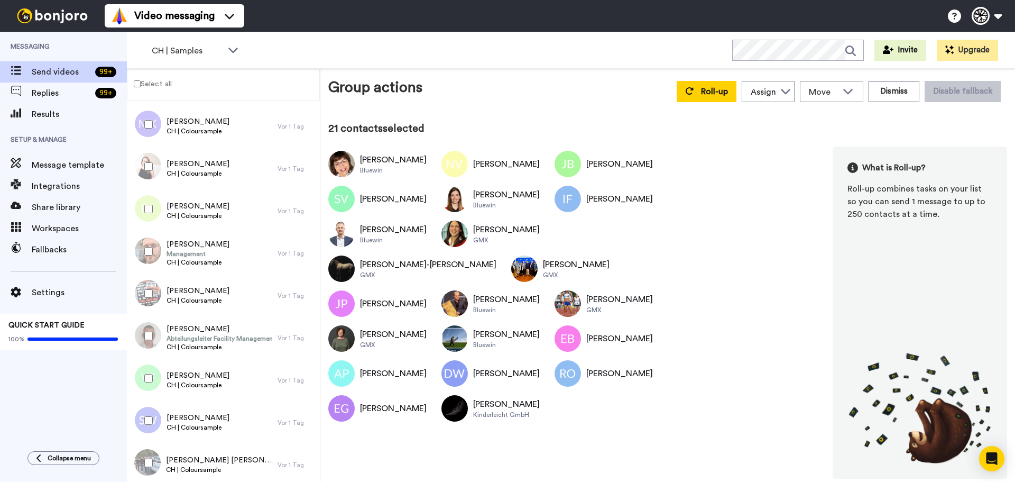
click at [143, 287] on div at bounding box center [146, 293] width 38 height 37
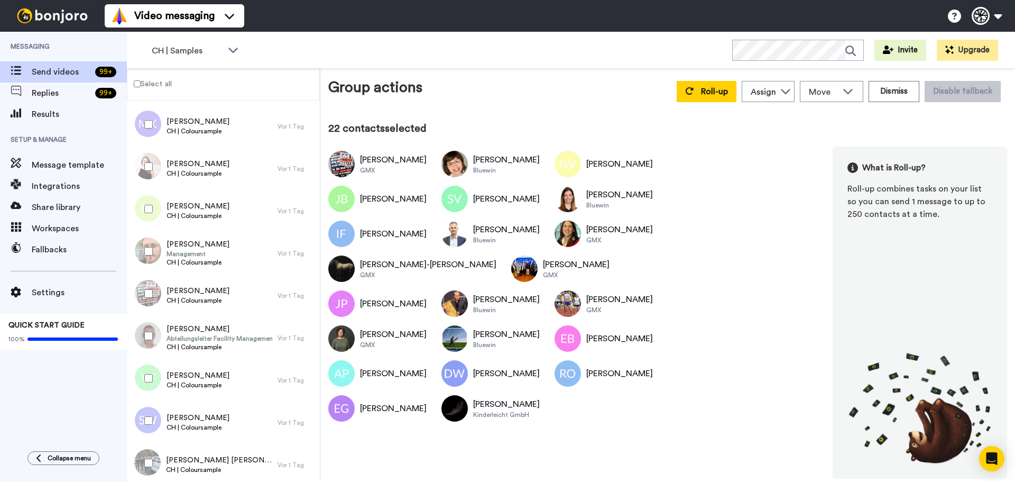
scroll to position [143, 0]
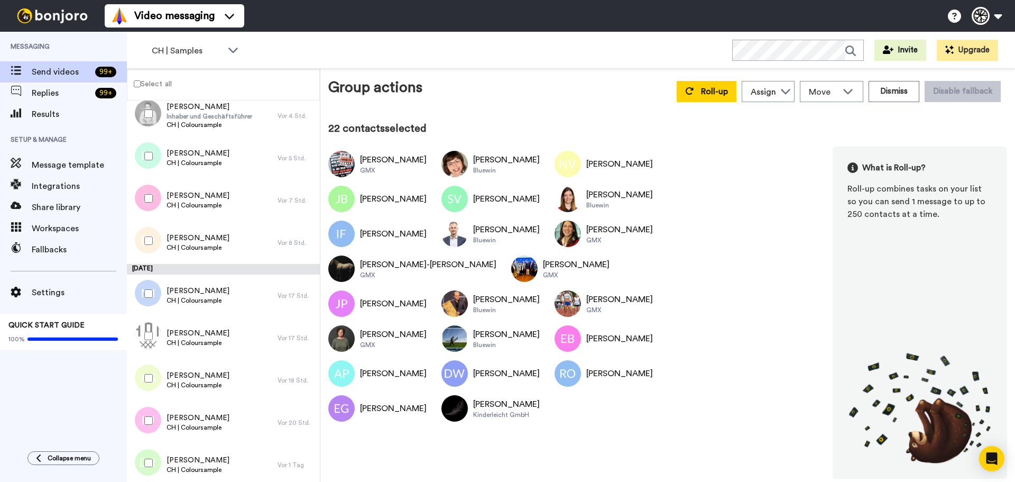
click at [142, 291] on div at bounding box center [146, 293] width 38 height 37
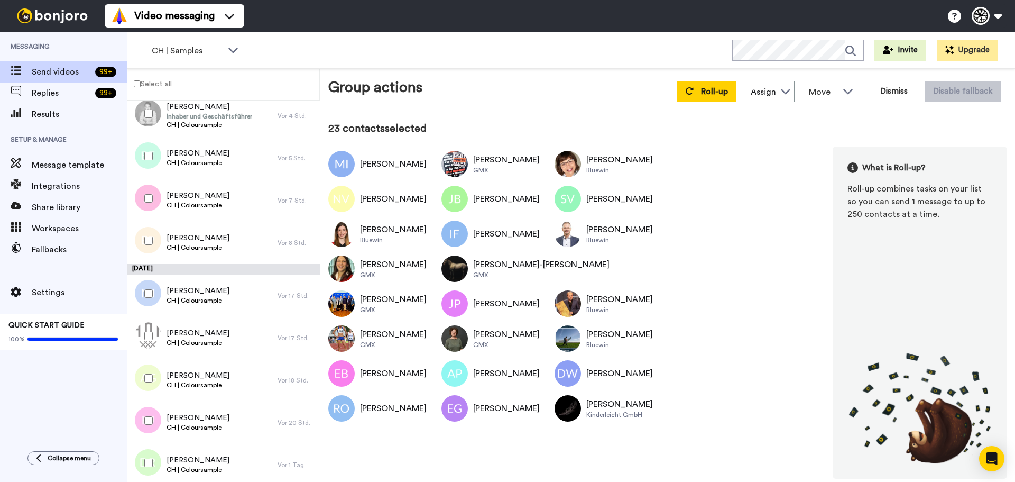
click at [142, 291] on div at bounding box center [146, 293] width 38 height 37
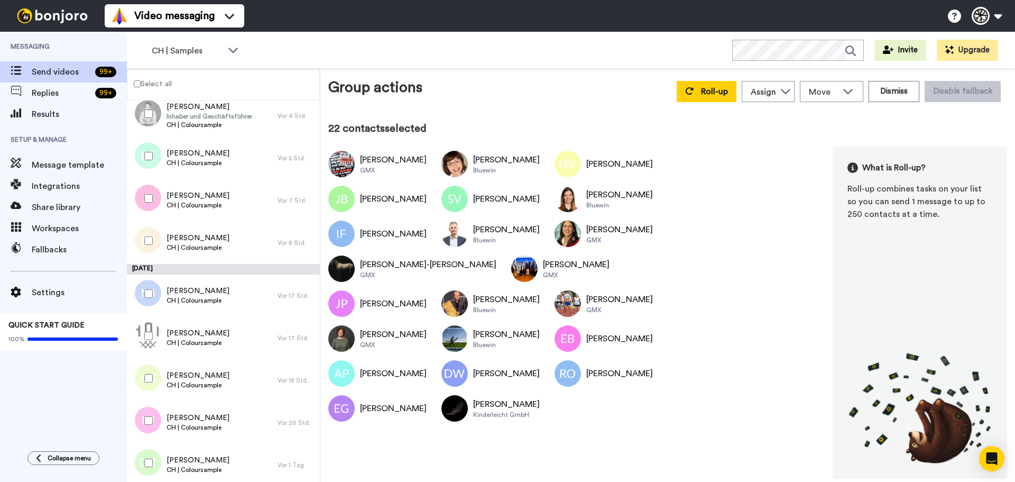
drag, startPoint x: 142, startPoint y: 291, endPoint x: 141, endPoint y: 300, distance: 9.1
click at [143, 291] on div at bounding box center [146, 293] width 38 height 37
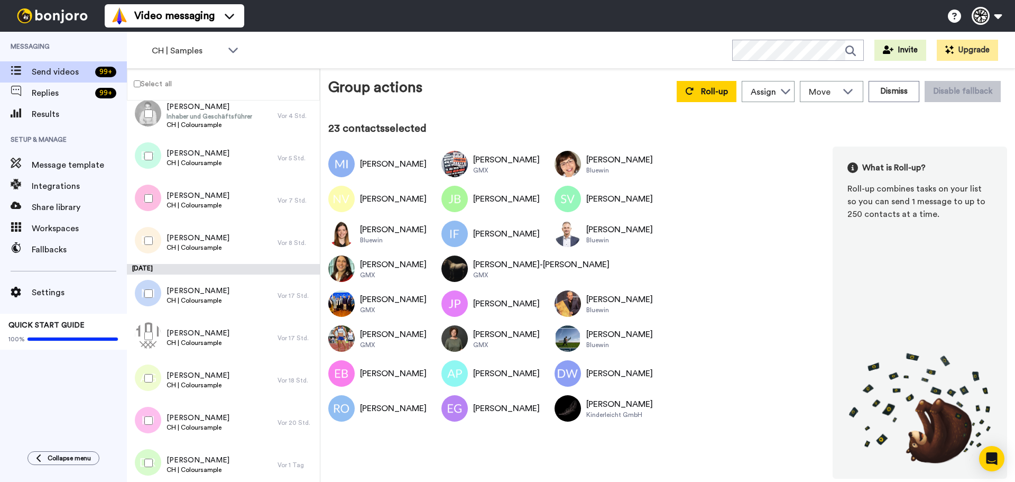
click at [141, 335] on div at bounding box center [146, 335] width 38 height 37
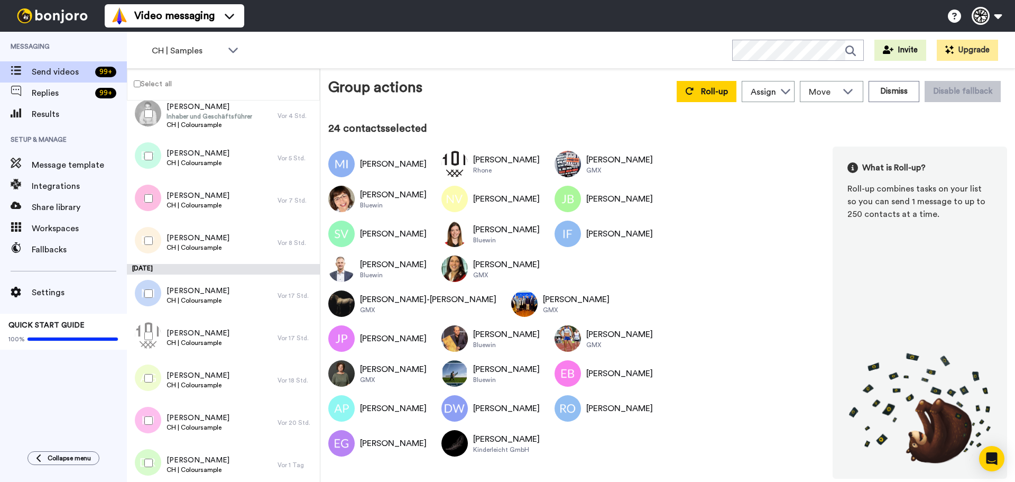
click at [151, 385] on div at bounding box center [146, 378] width 38 height 37
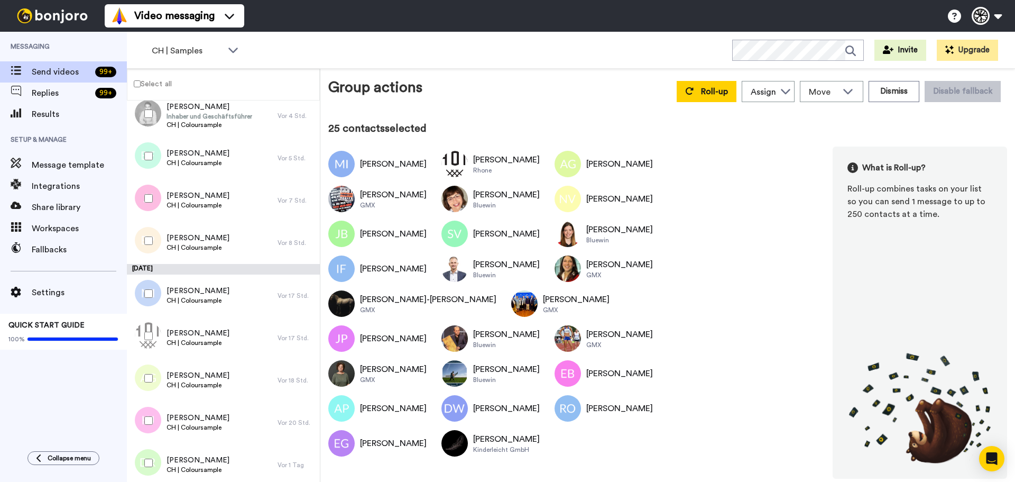
scroll to position [179, 0]
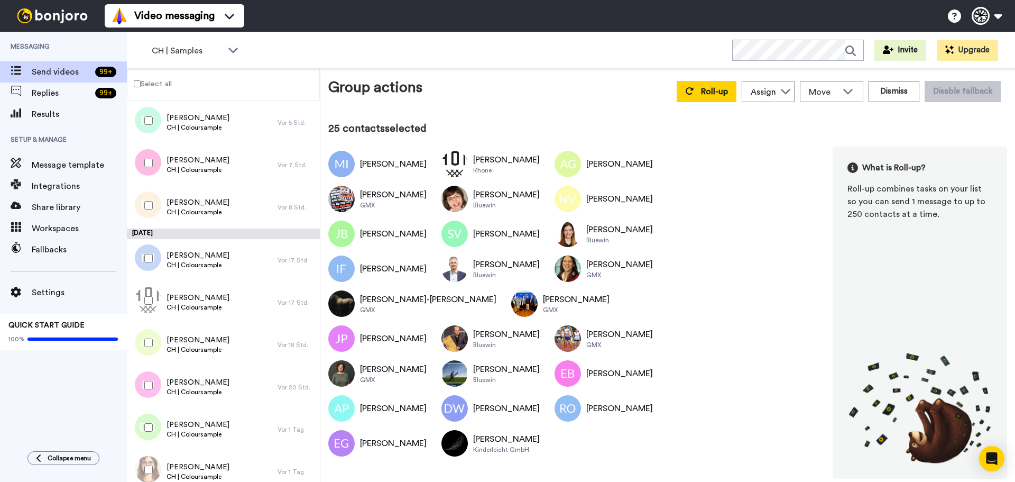
click at [150, 378] on div at bounding box center [146, 384] width 38 height 37
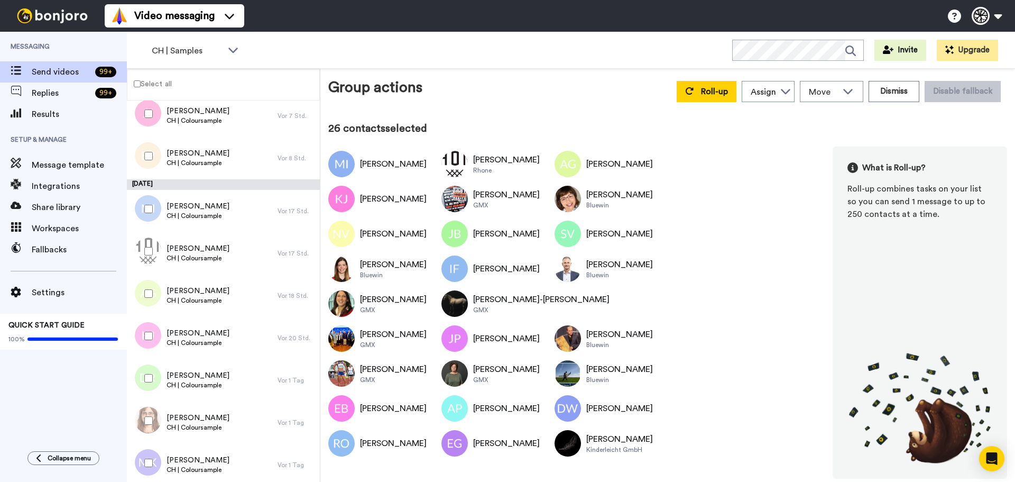
scroll to position [249, 0]
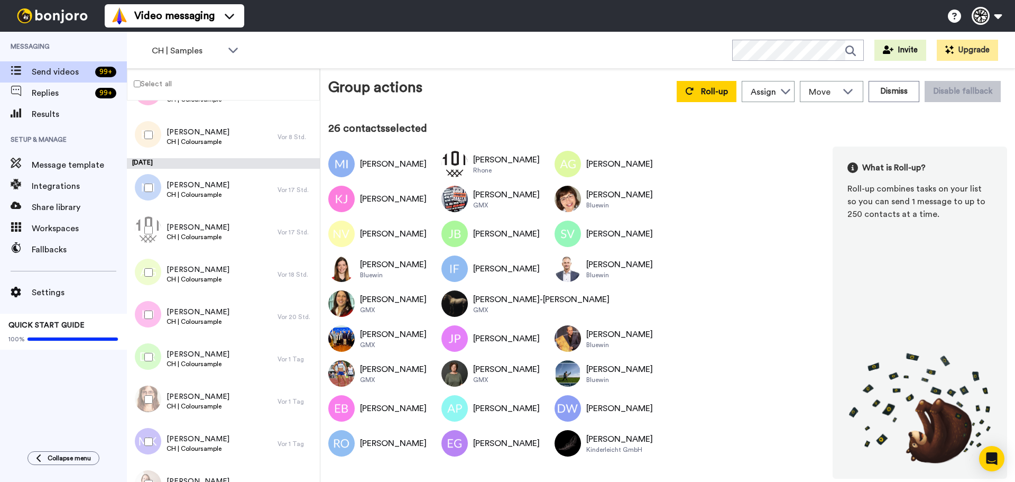
click at [150, 378] on div at bounding box center [146, 359] width 32 height 42
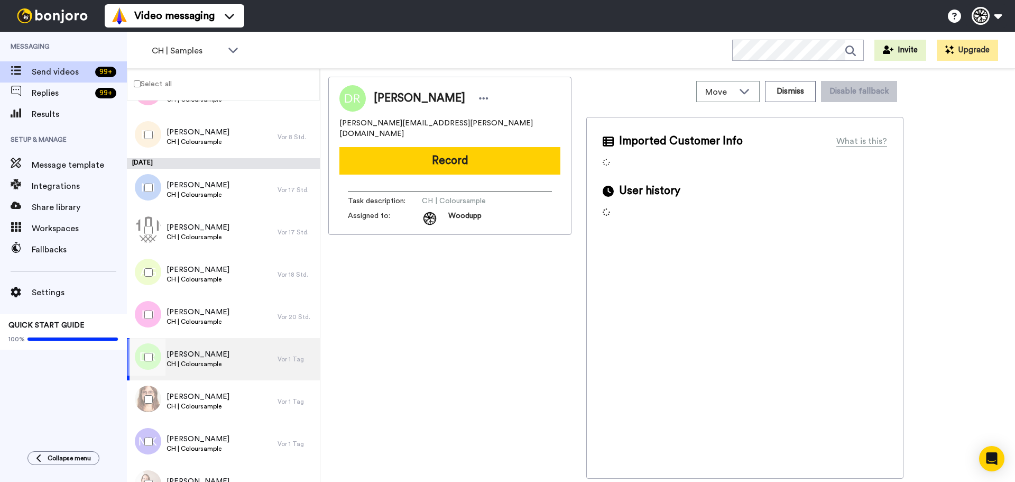
click at [154, 357] on div at bounding box center [146, 356] width 38 height 37
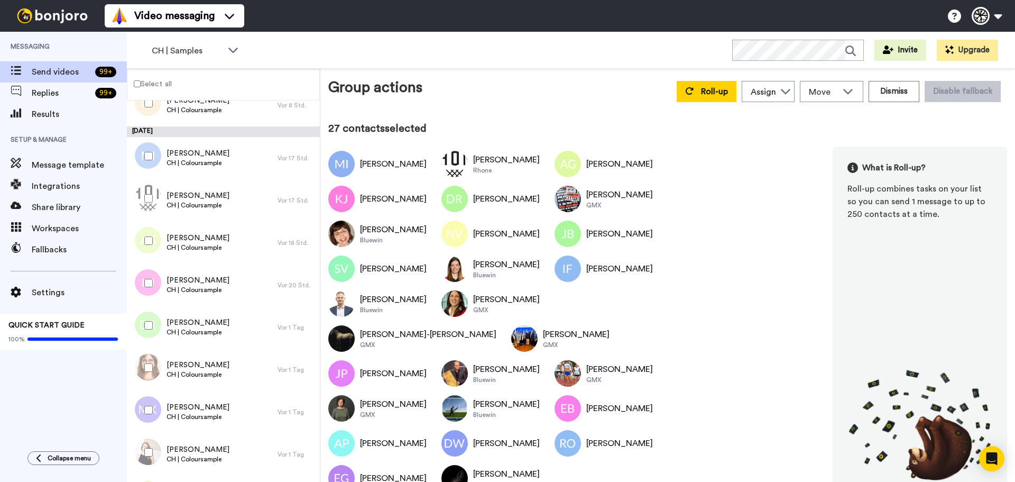
scroll to position [284, 0]
click at [154, 357] on div at bounding box center [146, 363] width 38 height 37
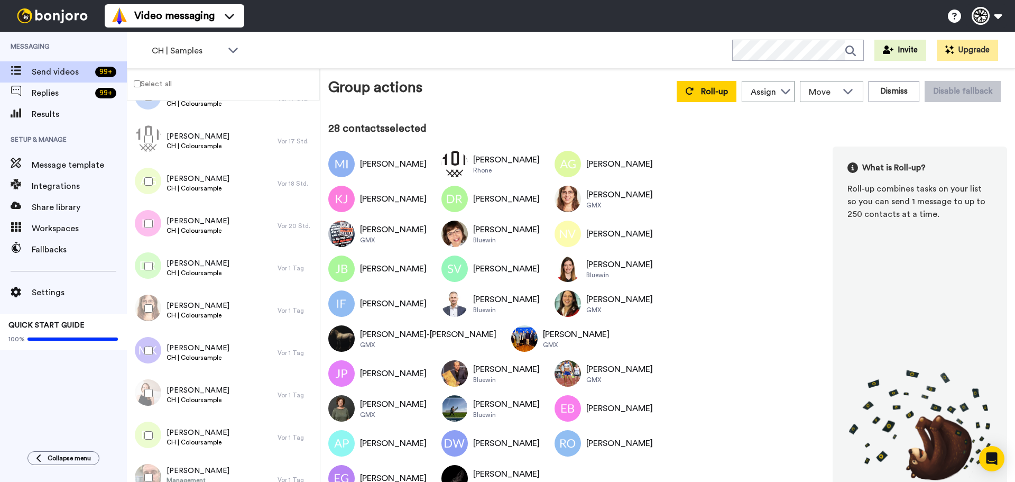
scroll to position [355, 0]
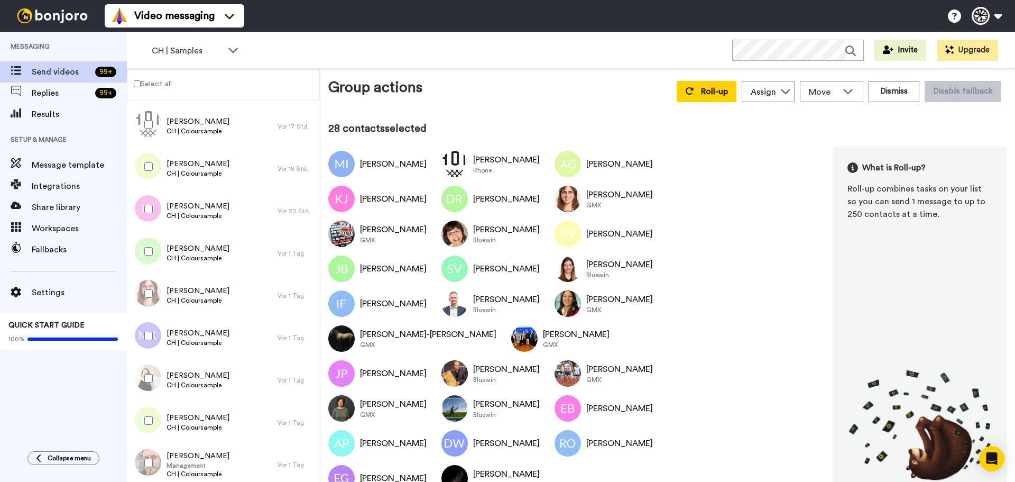
click at [154, 357] on div at bounding box center [146, 338] width 32 height 42
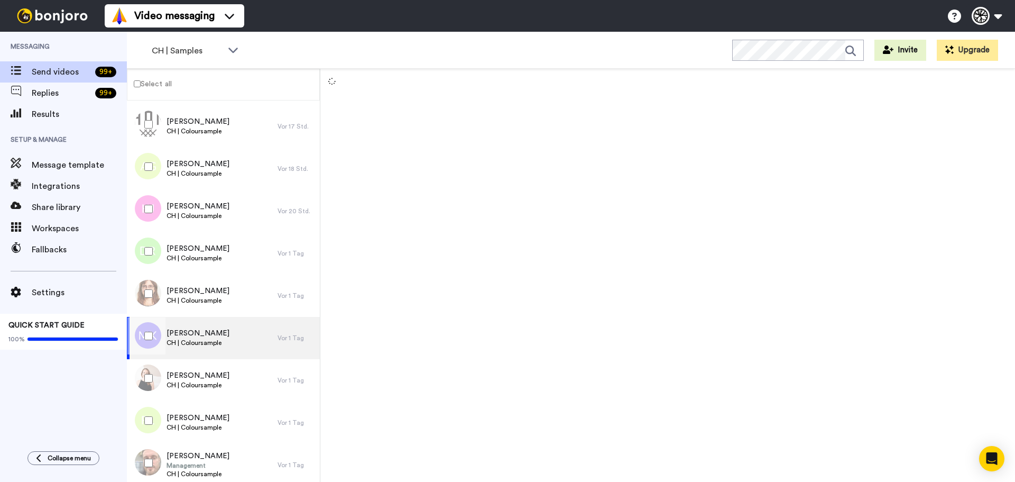
click at [153, 336] on div at bounding box center [146, 335] width 38 height 37
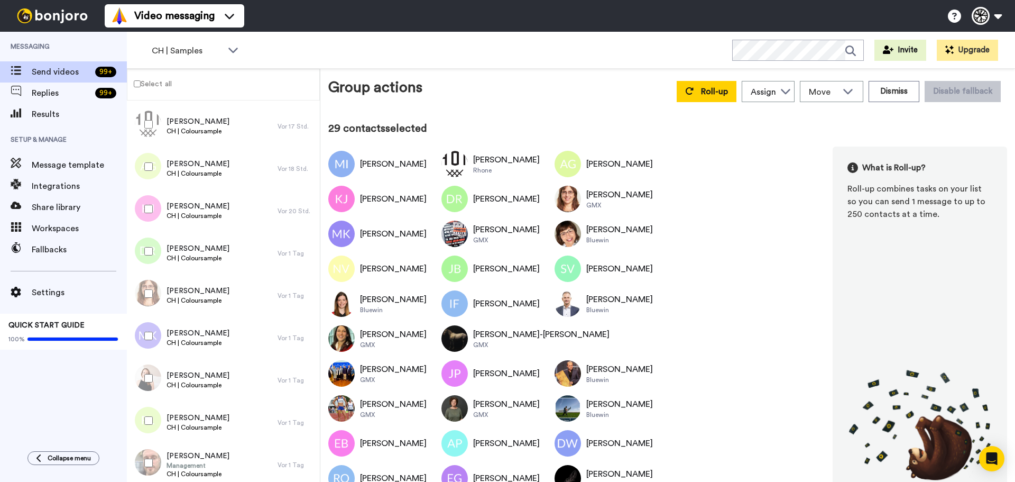
click at [147, 369] on div at bounding box center [146, 378] width 38 height 37
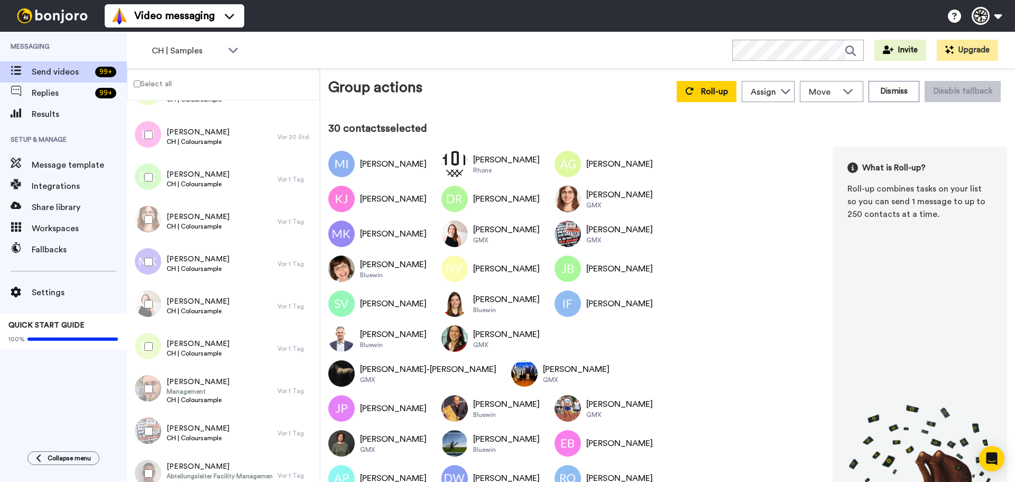
scroll to position [443, 0]
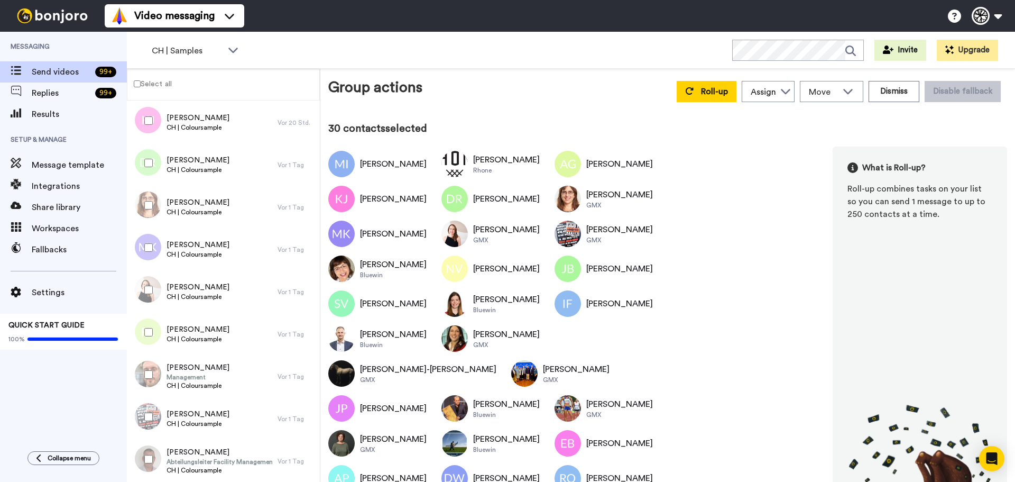
click at [162, 321] on div at bounding box center [146, 332] width 38 height 37
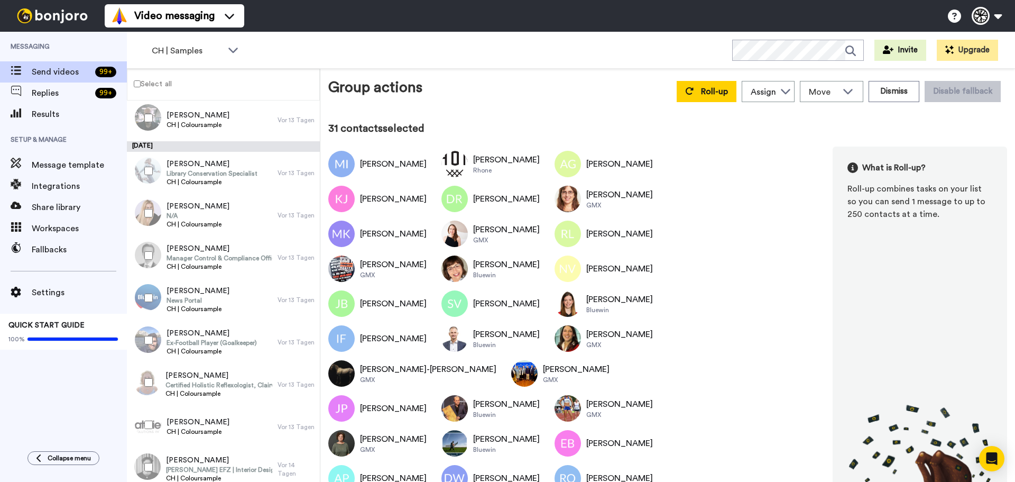
scroll to position [604, 0]
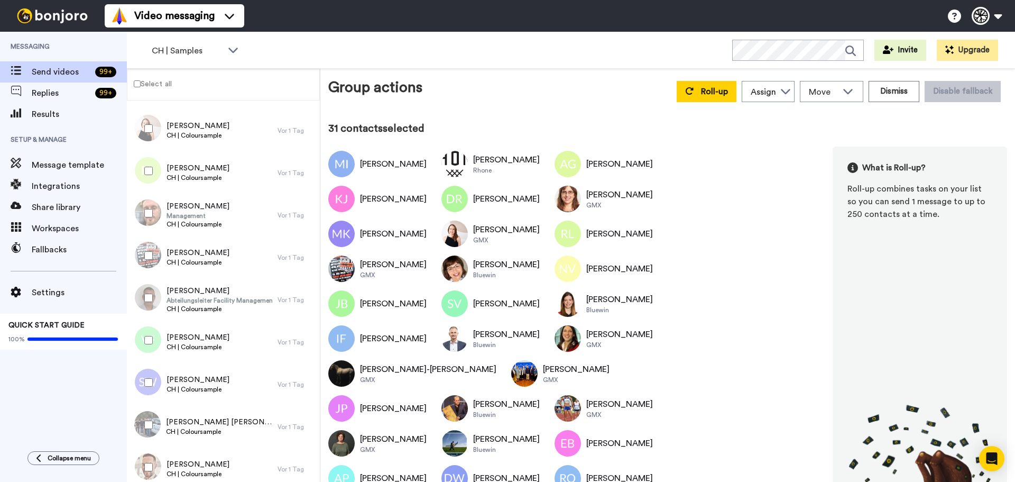
click at [151, 301] on div at bounding box center [146, 297] width 38 height 37
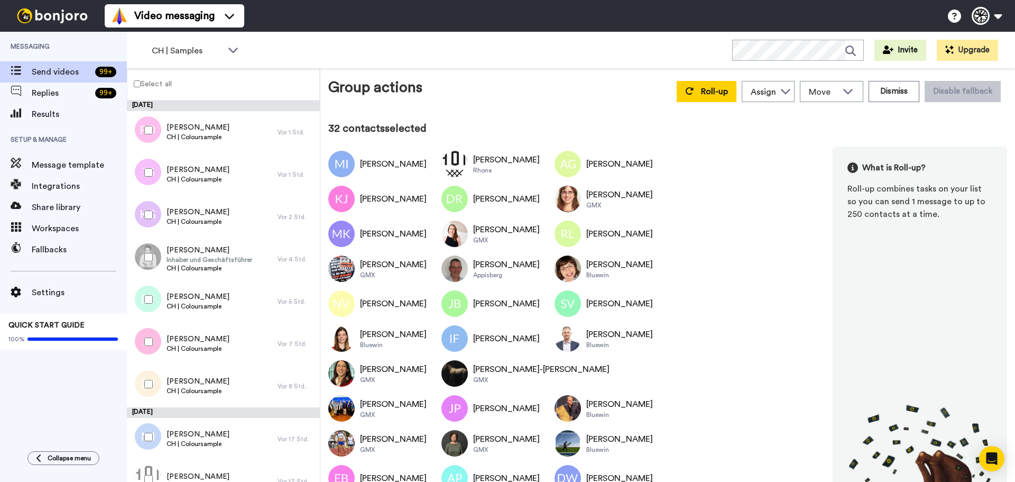
scroll to position [778, 0]
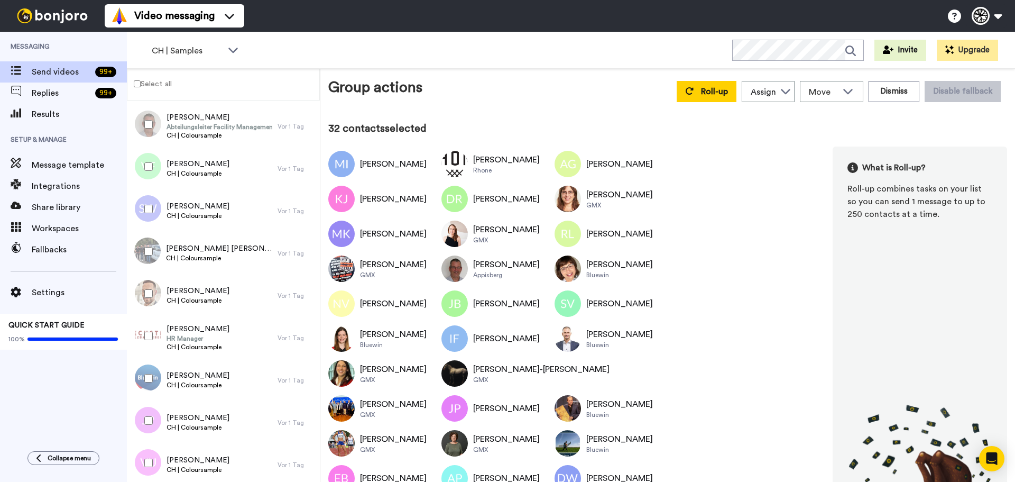
click at [150, 302] on div at bounding box center [146, 293] width 38 height 37
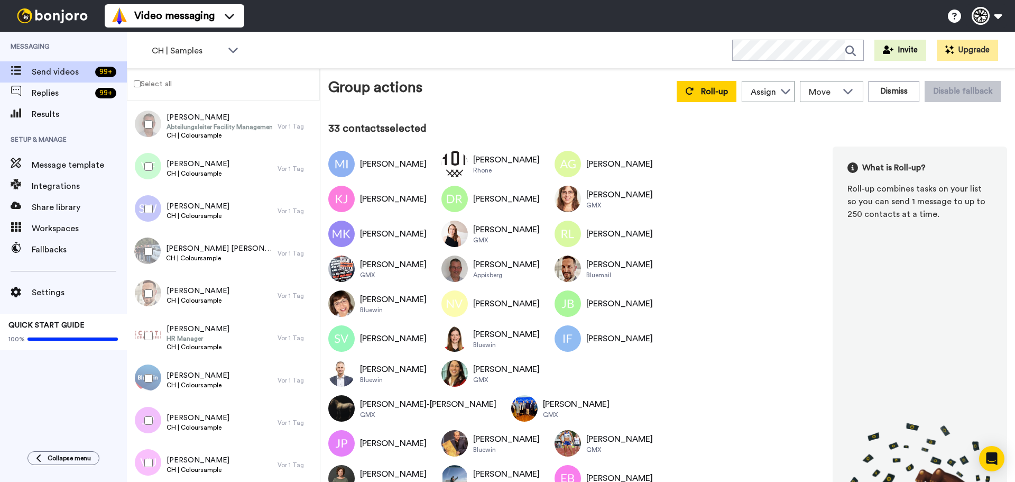
click at [150, 327] on div at bounding box center [146, 335] width 38 height 37
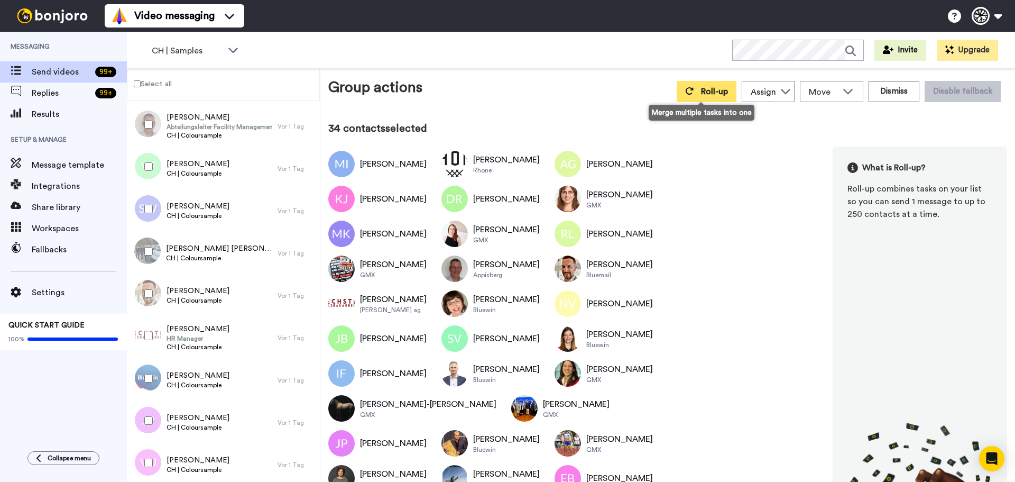
click at [721, 86] on button "Roll-up" at bounding box center [707, 91] width 60 height 21
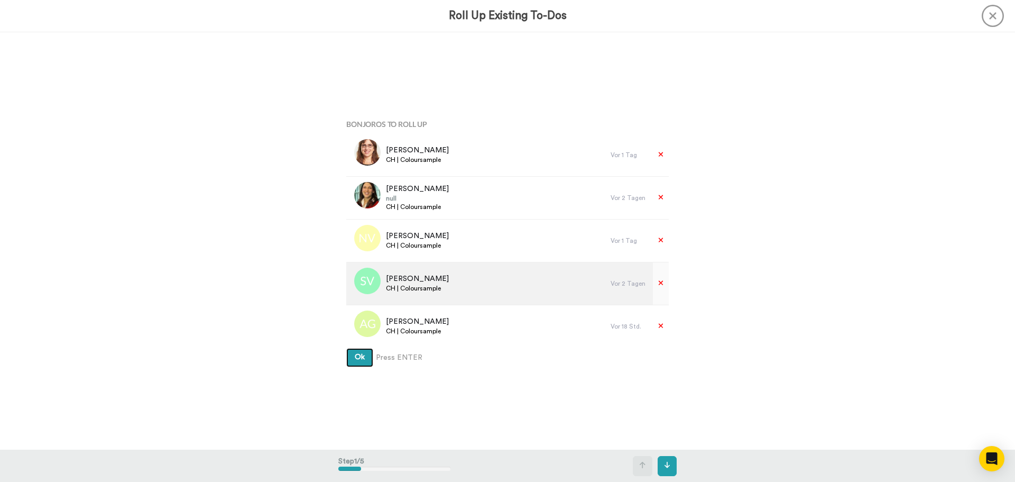
click at [346, 348] on button "Ok" at bounding box center [359, 357] width 27 height 19
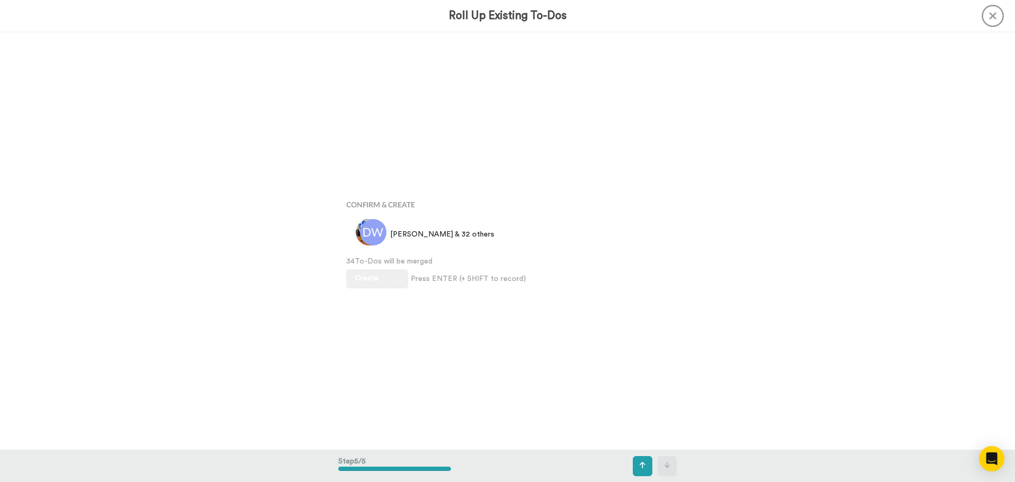
scroll to position [1670, 0]
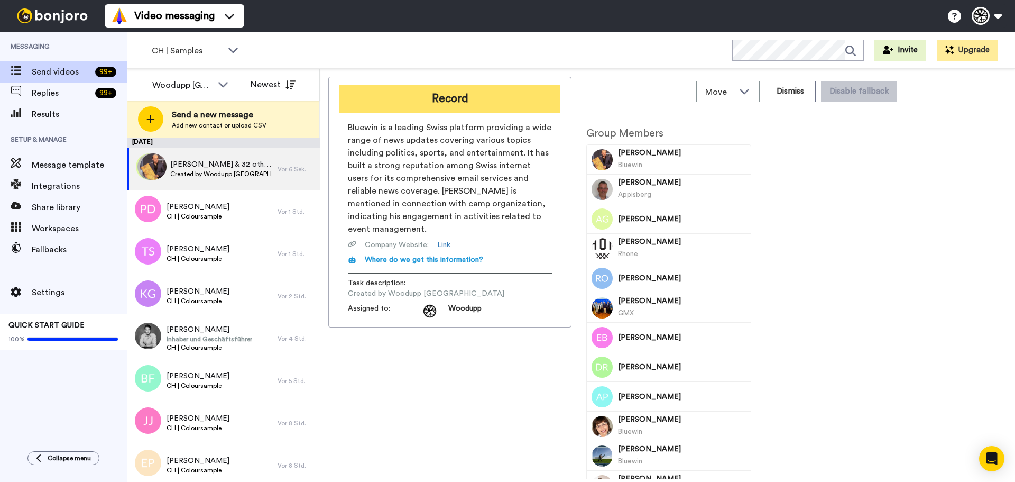
click at [498, 110] on button "Record" at bounding box center [449, 98] width 221 height 27
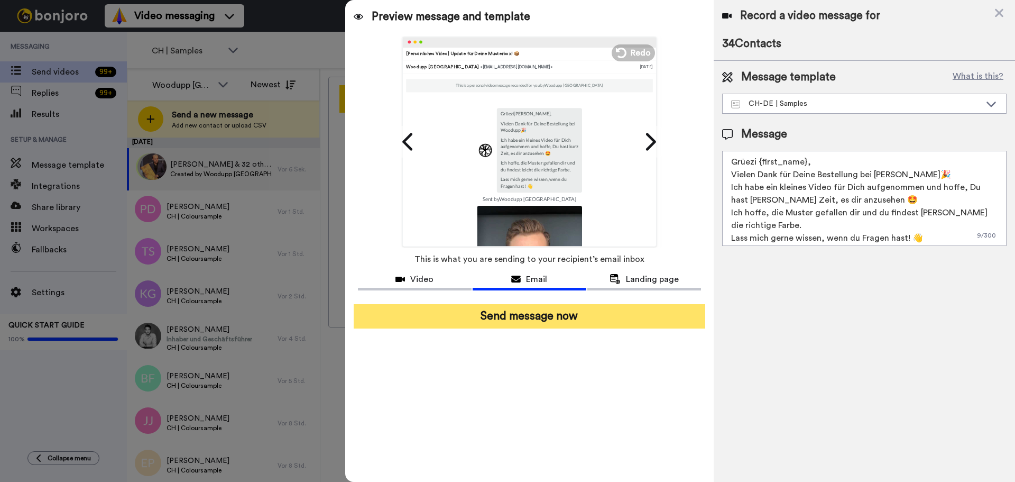
click at [549, 322] on button "Send message now" at bounding box center [530, 316] width 352 height 24
